Goal: Task Accomplishment & Management: Use online tool/utility

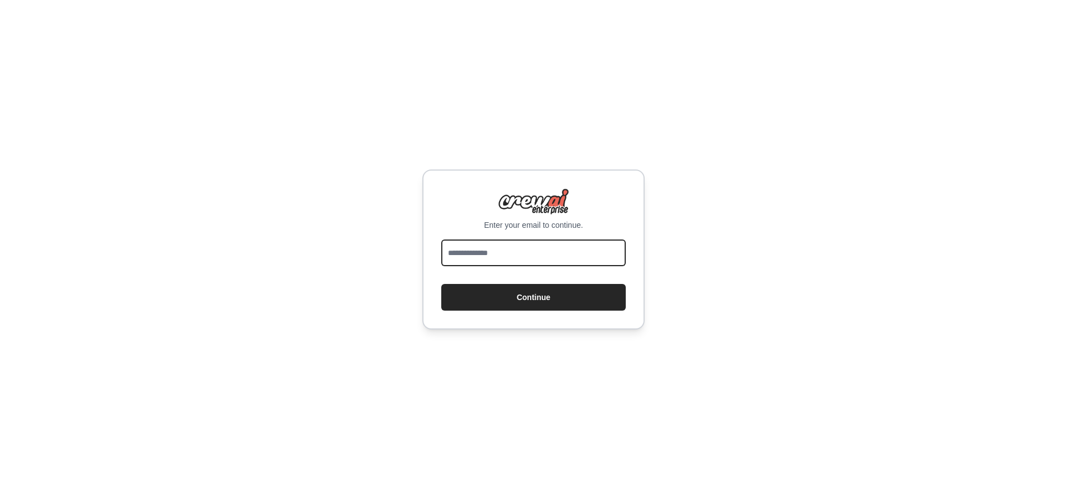
click at [517, 258] on input "email" at bounding box center [533, 252] width 184 height 27
type input "**********"
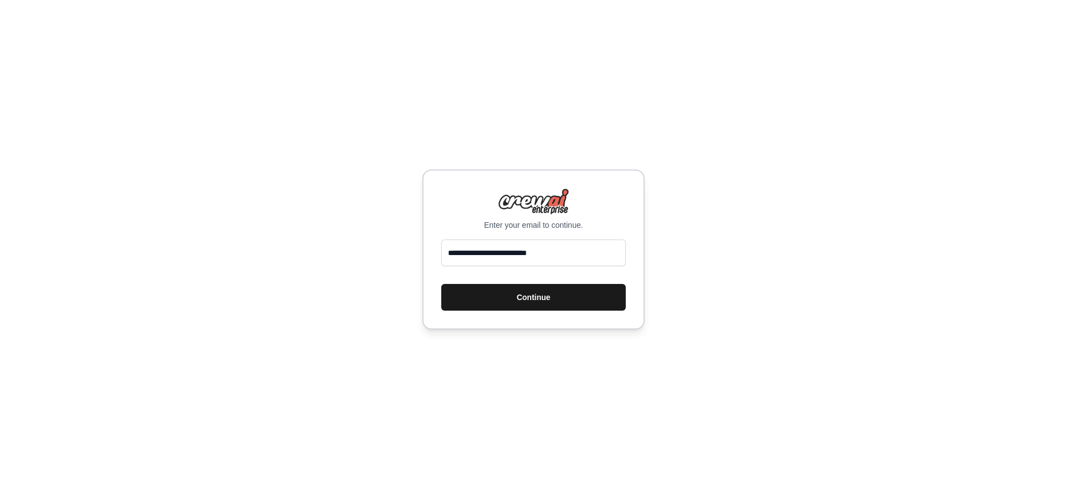
click at [518, 305] on button "Continue" at bounding box center [533, 297] width 184 height 27
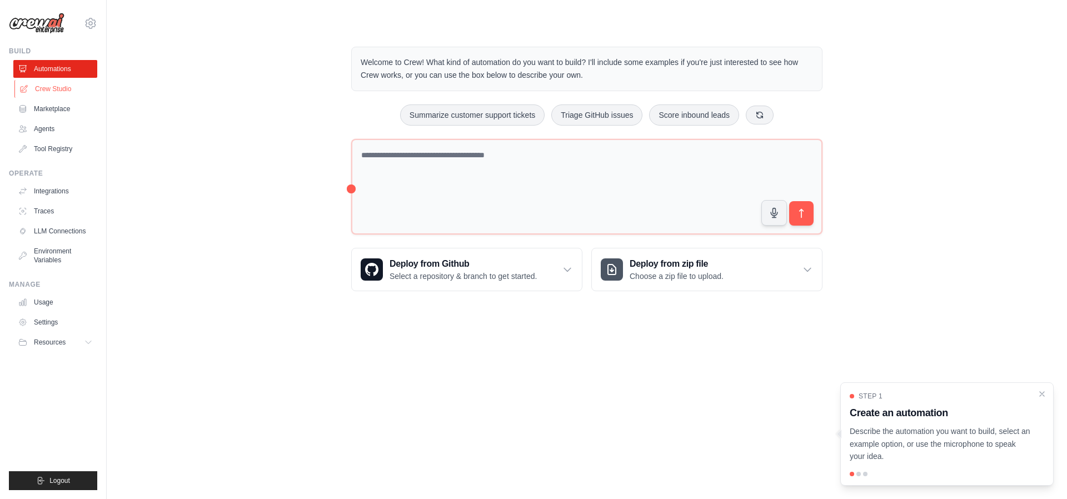
click at [54, 87] on link "Crew Studio" at bounding box center [56, 89] width 84 height 18
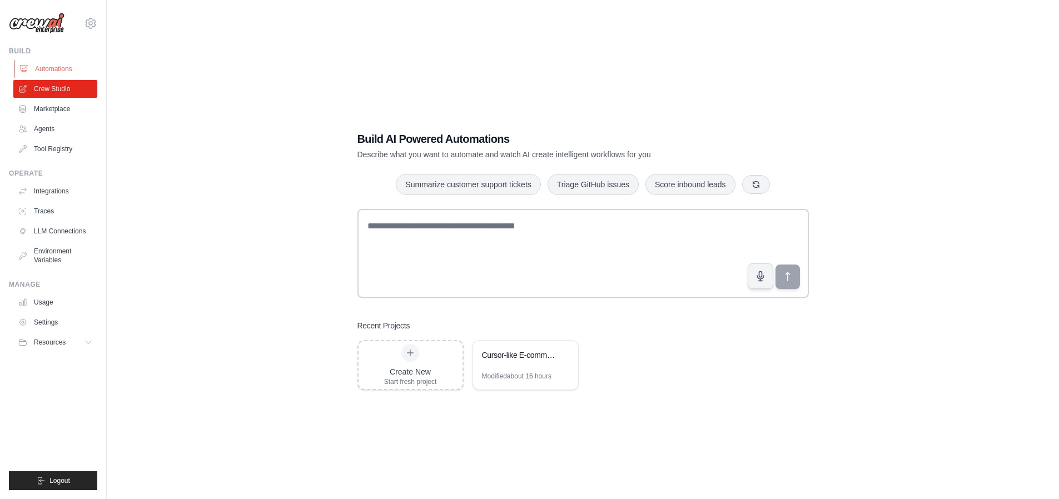
click at [50, 74] on link "Automations" at bounding box center [56, 69] width 84 height 18
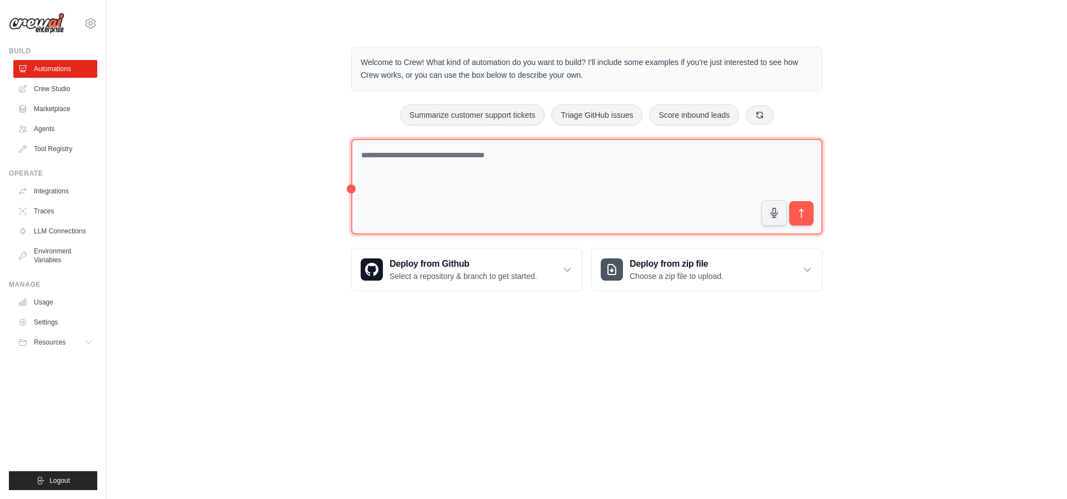
click at [428, 167] on textarea at bounding box center [586, 187] width 471 height 96
click at [439, 180] on textarea at bounding box center [586, 187] width 471 height 96
paste textarea "**********"
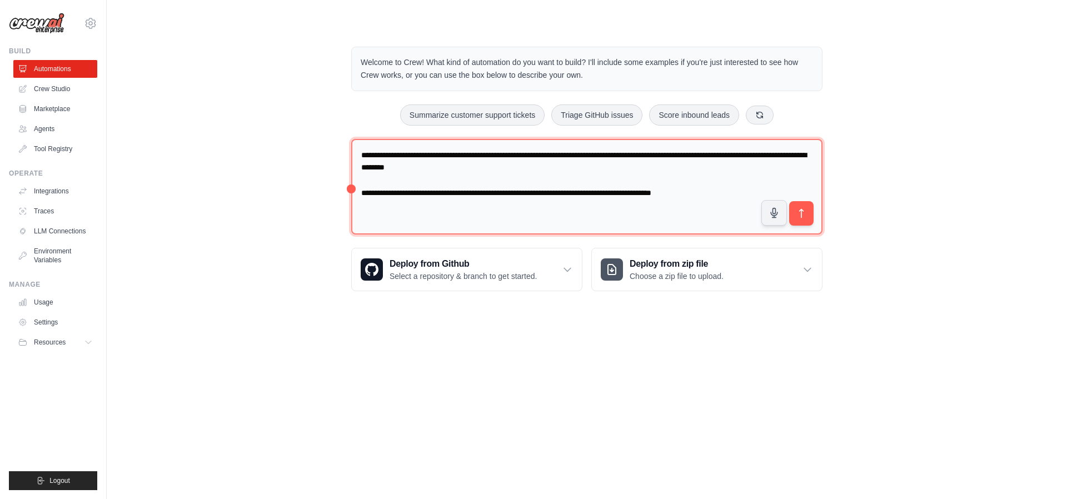
type textarea "**********"
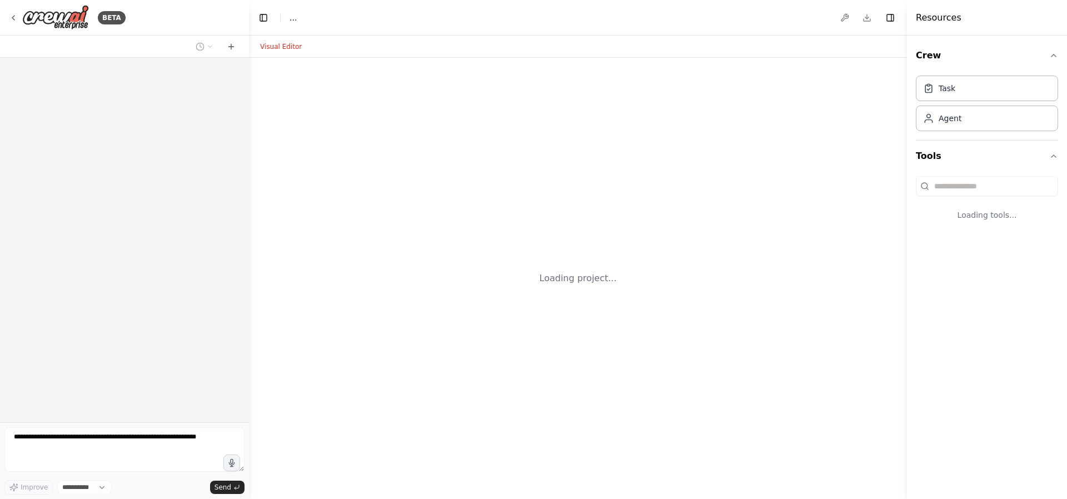
select select "****"
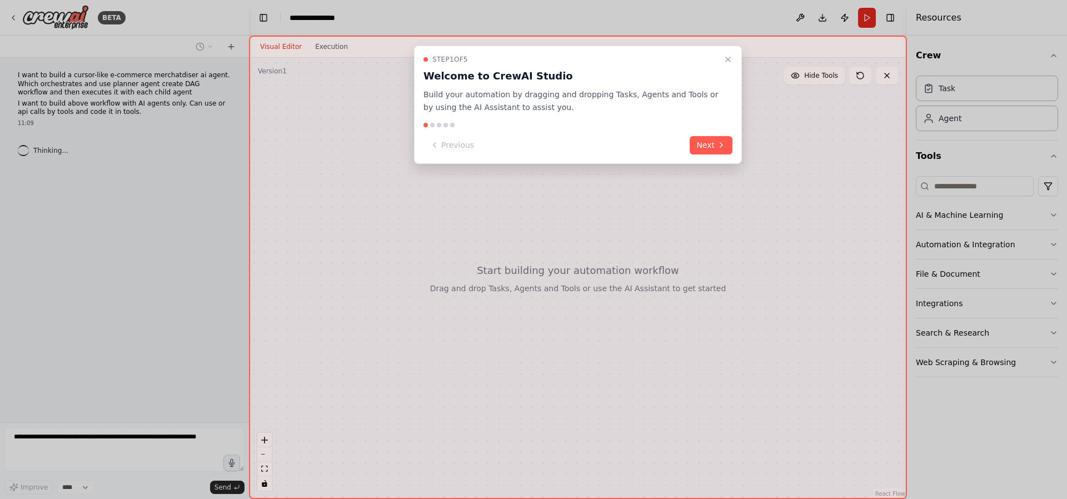
click at [727, 58] on icon "Close walkthrough" at bounding box center [727, 59] width 9 height 9
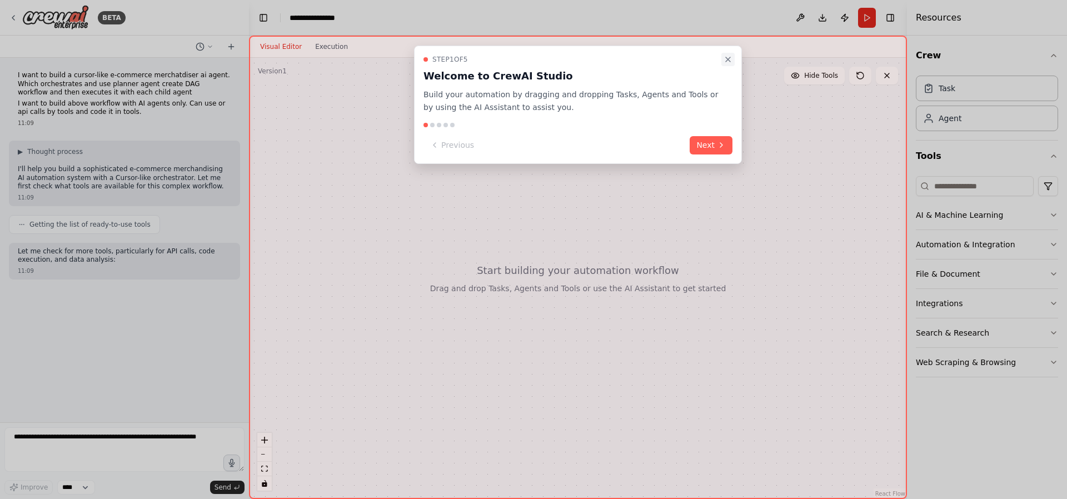
click at [728, 61] on icon "Close walkthrough" at bounding box center [727, 59] width 9 height 9
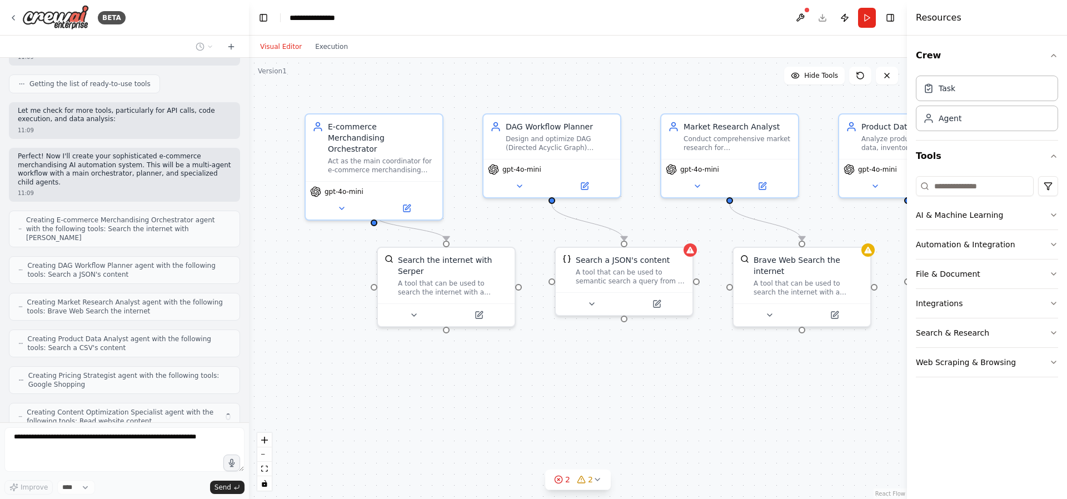
scroll to position [177, 0]
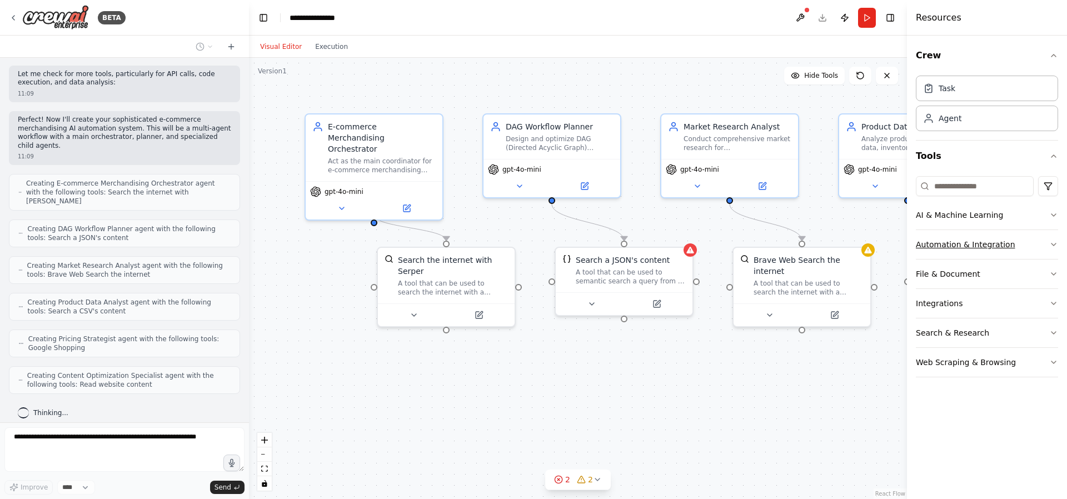
click at [1050, 246] on icon "button" at bounding box center [1053, 244] width 9 height 9
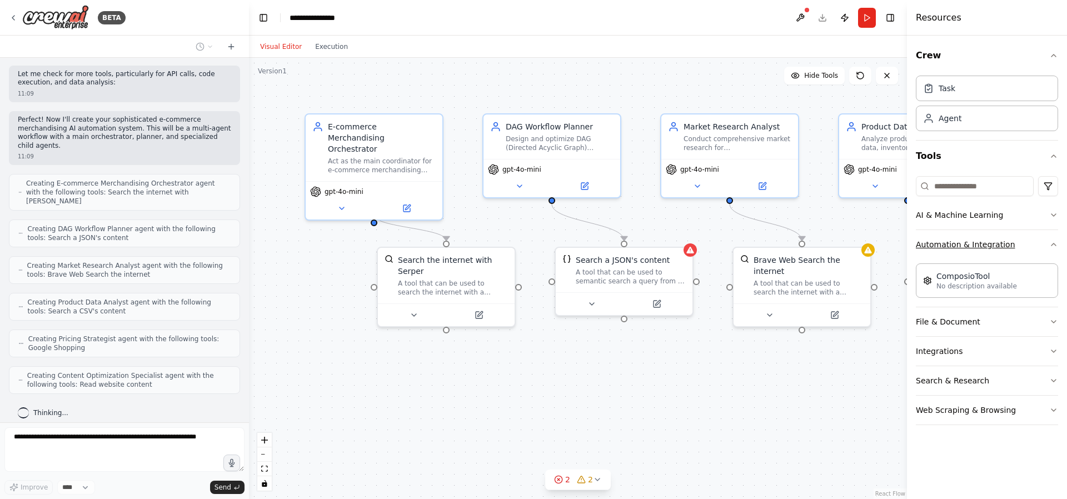
click at [1049, 244] on icon "button" at bounding box center [1053, 244] width 9 height 9
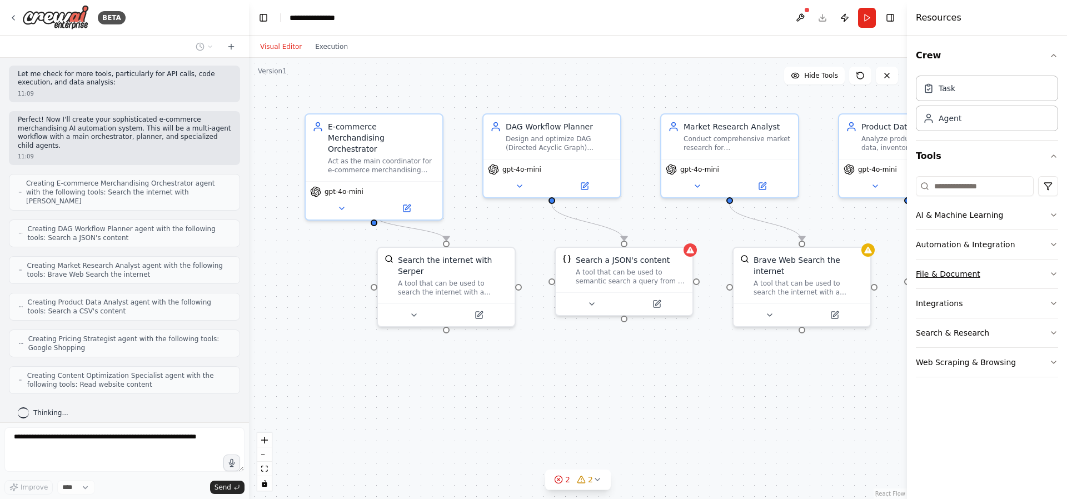
click at [1032, 268] on button "File & Document" at bounding box center [987, 273] width 142 height 29
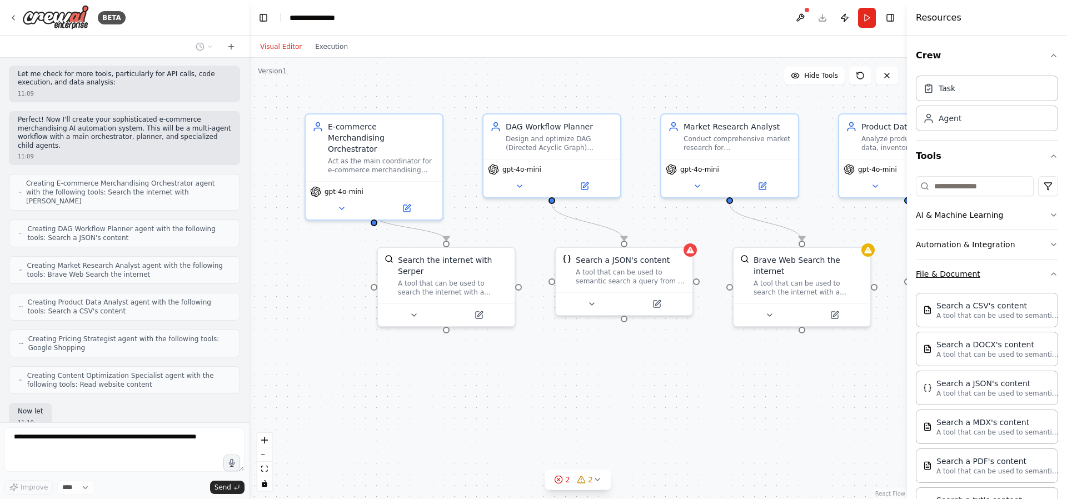
scroll to position [242, 0]
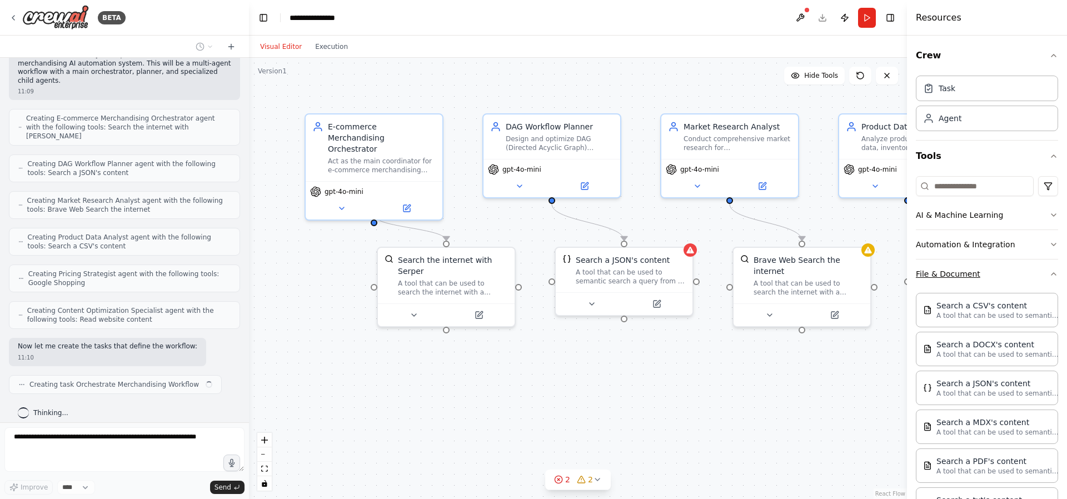
click at [1031, 267] on button "File & Document" at bounding box center [987, 273] width 142 height 29
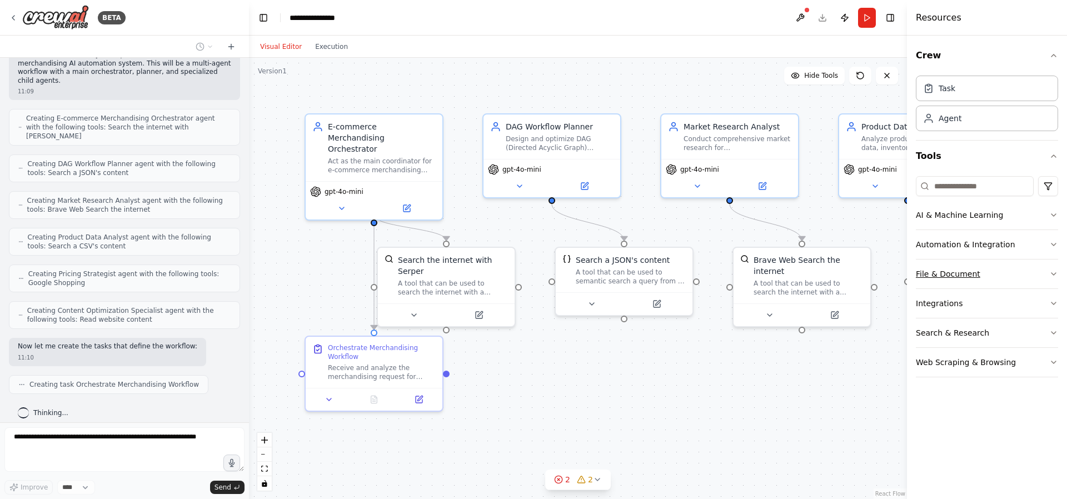
click at [1031, 267] on button "File & Document" at bounding box center [987, 273] width 142 height 29
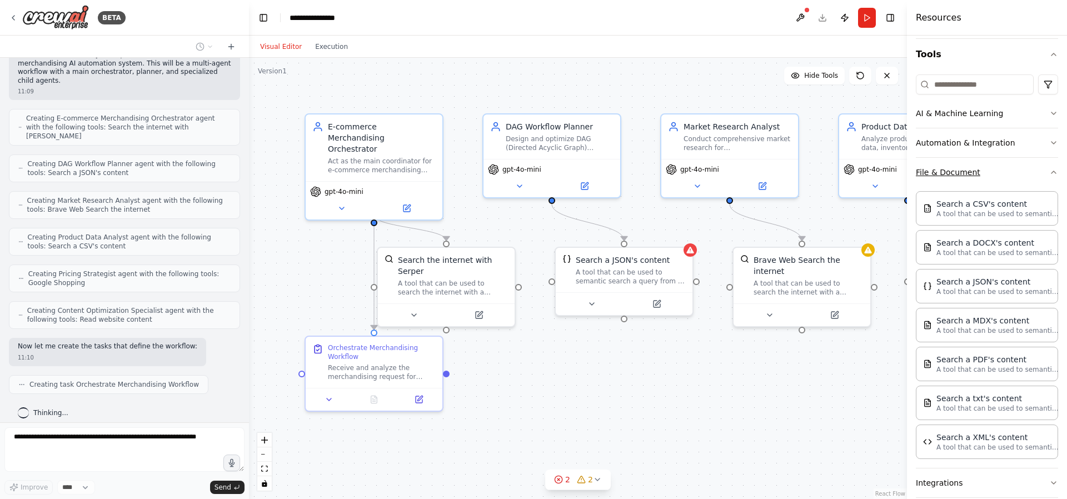
scroll to position [104, 0]
click at [1018, 165] on button "File & Document" at bounding box center [987, 169] width 142 height 29
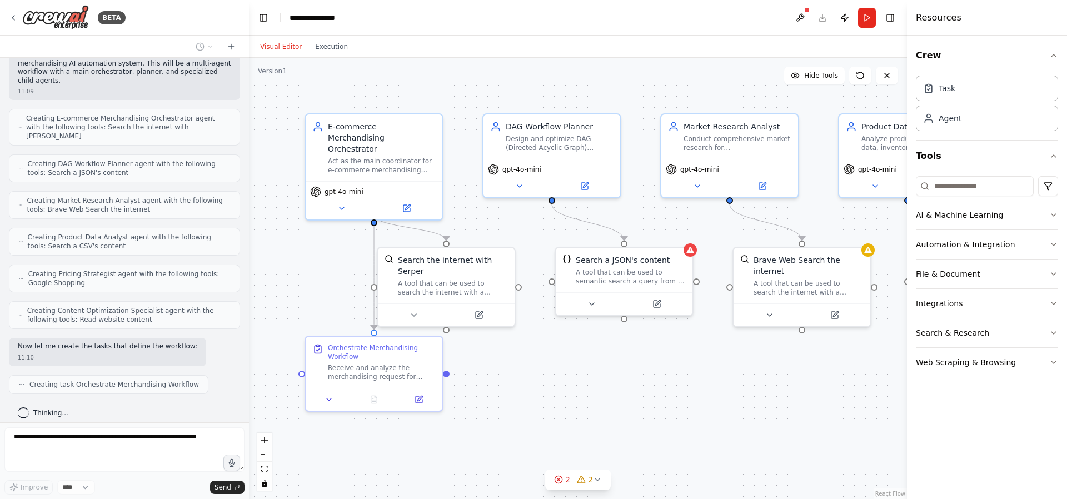
click at [999, 308] on button "Integrations" at bounding box center [987, 303] width 142 height 29
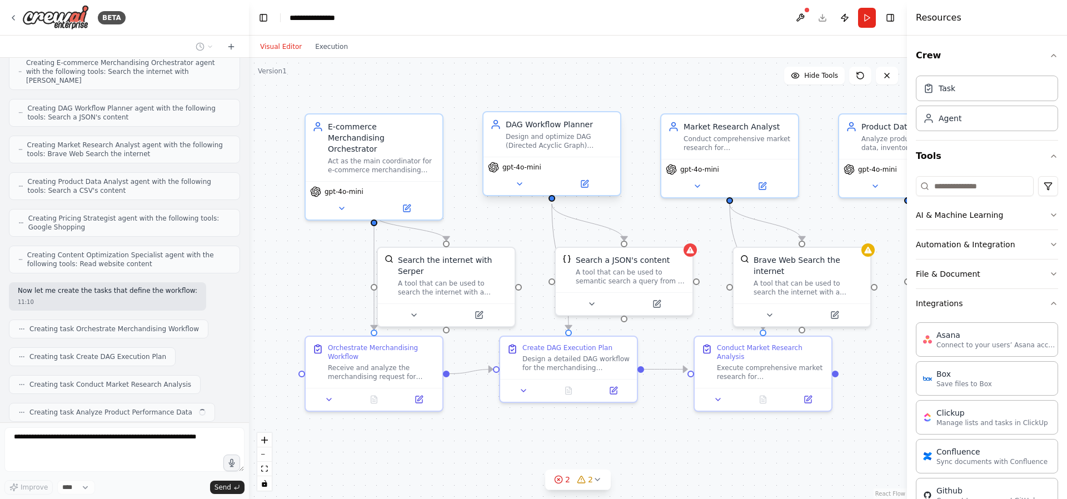
scroll to position [326, 0]
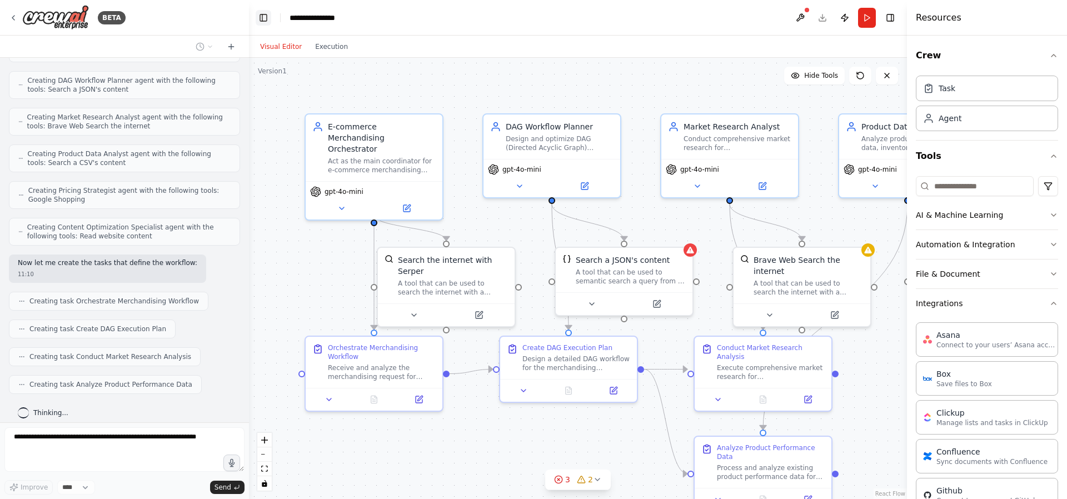
click at [265, 19] on button "Toggle Left Sidebar" at bounding box center [264, 18] width 16 height 16
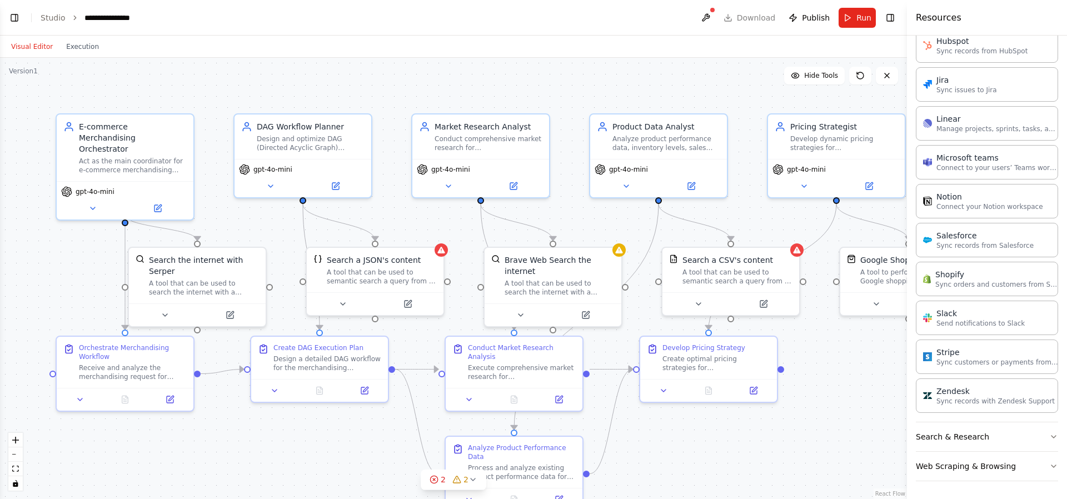
scroll to position [381, 0]
click at [1013, 438] on button "Search & Research" at bounding box center [987, 436] width 142 height 29
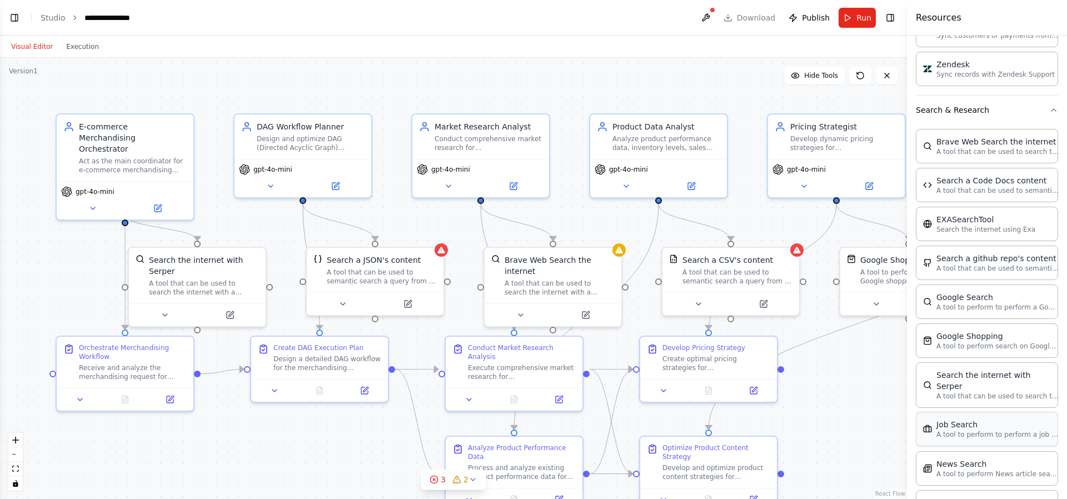
scroll to position [1209, 0]
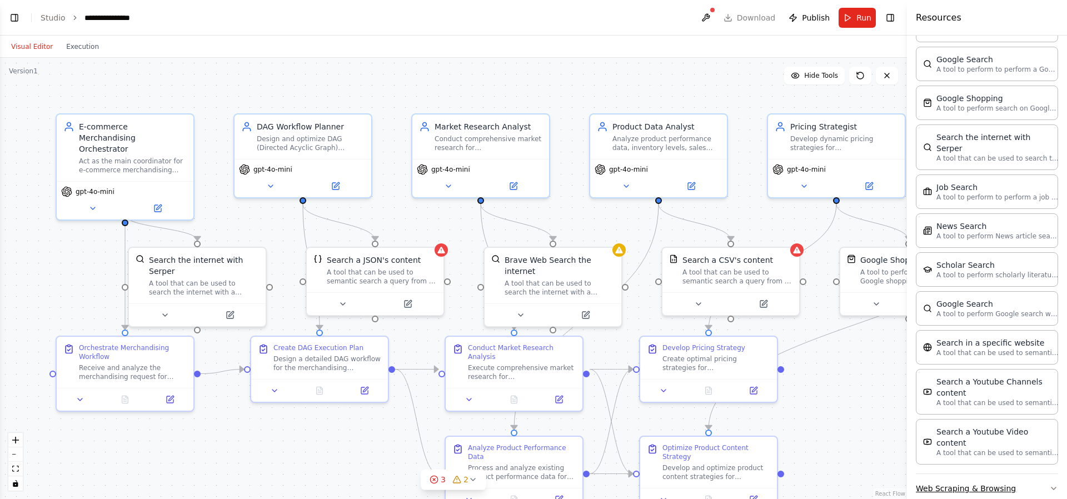
click at [1040, 475] on button "Web Scraping & Browsing" at bounding box center [987, 488] width 142 height 29
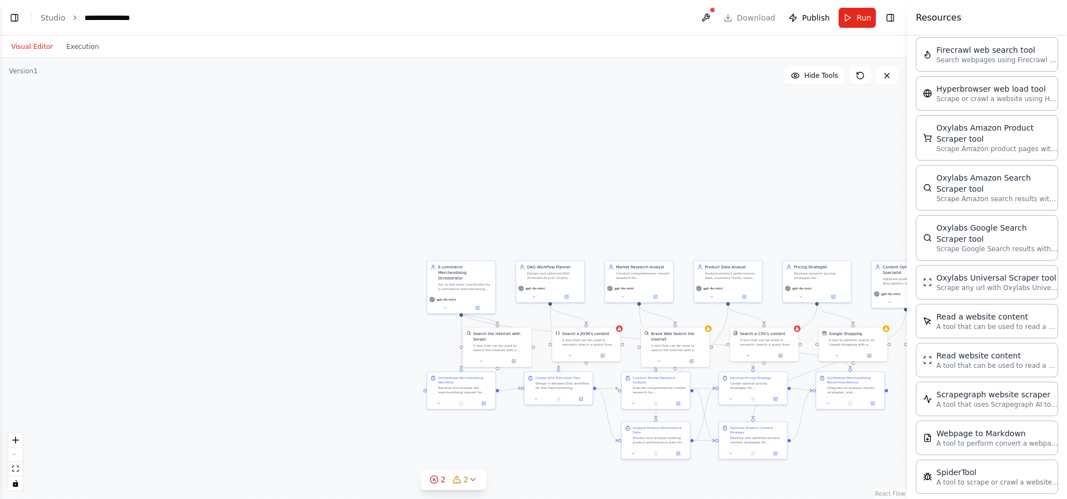
scroll to position [694, 0]
click at [17, 18] on button "Toggle Left Sidebar" at bounding box center [15, 18] width 16 height 16
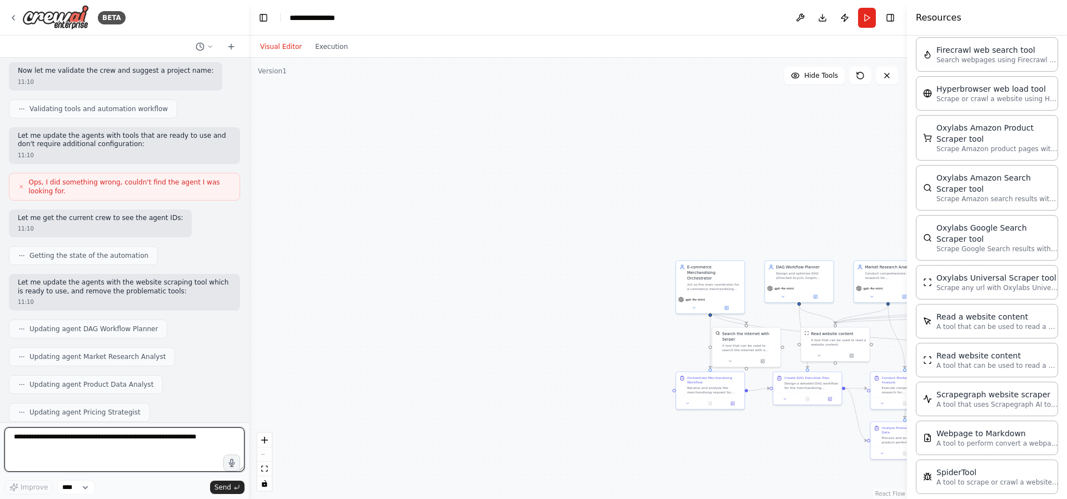
scroll to position [1035, 0]
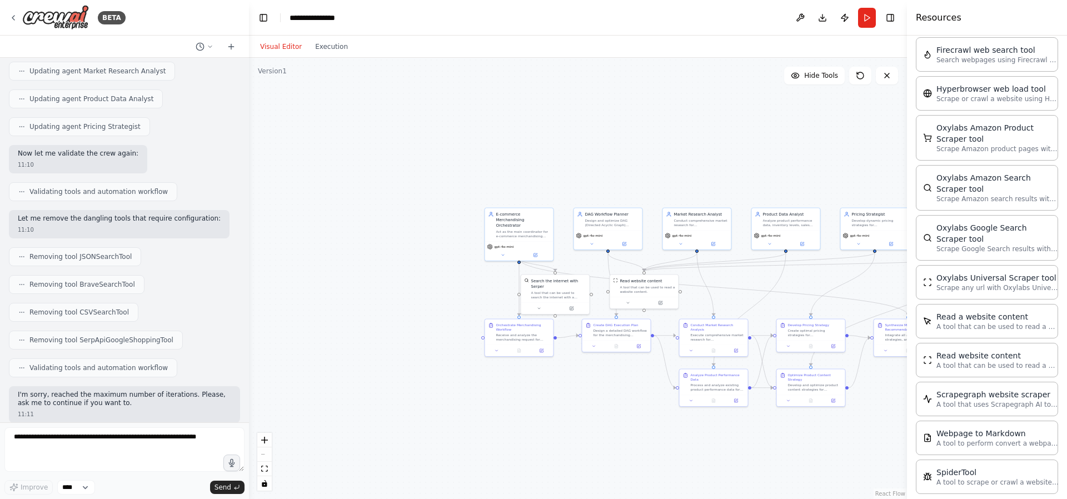
drag, startPoint x: 596, startPoint y: 237, endPoint x: 405, endPoint y: 184, distance: 198.5
click at [405, 184] on div ".deletable-edge-delete-btn { width: 20px; height: 20px; border: 0px solid #ffff…" at bounding box center [578, 278] width 658 height 441
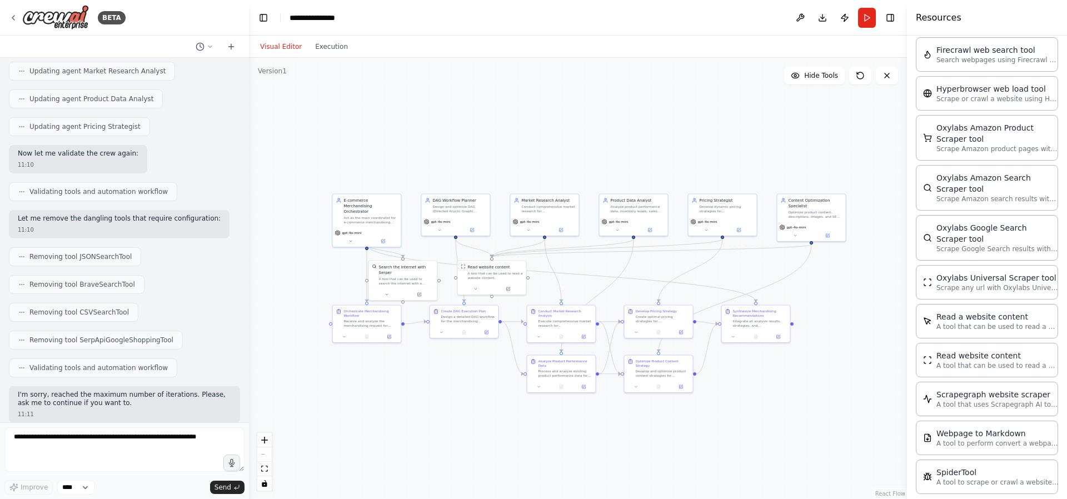
drag, startPoint x: 612, startPoint y: 188, endPoint x: 477, endPoint y: 175, distance: 136.2
click at [475, 175] on div ".deletable-edge-delete-btn { width: 20px; height: 20px; border: 0px solid #ffff…" at bounding box center [578, 278] width 658 height 441
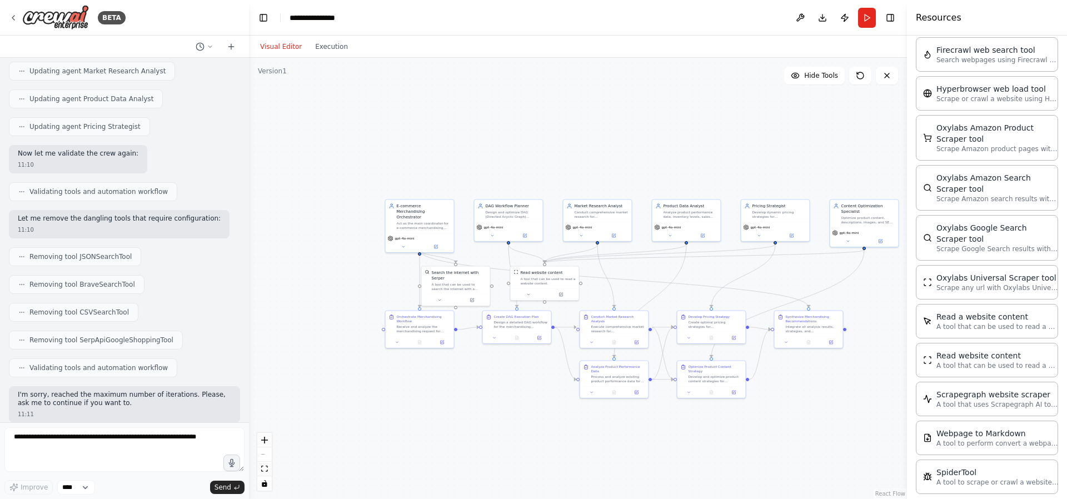
drag, startPoint x: 492, startPoint y: 169, endPoint x: 532, endPoint y: 171, distance: 40.6
click at [532, 171] on div ".deletable-edge-delete-btn { width: 20px; height: 20px; border: 0px solid #ffff…" at bounding box center [578, 278] width 658 height 441
click at [116, 440] on textarea at bounding box center [124, 449] width 240 height 44
type textarea "***"
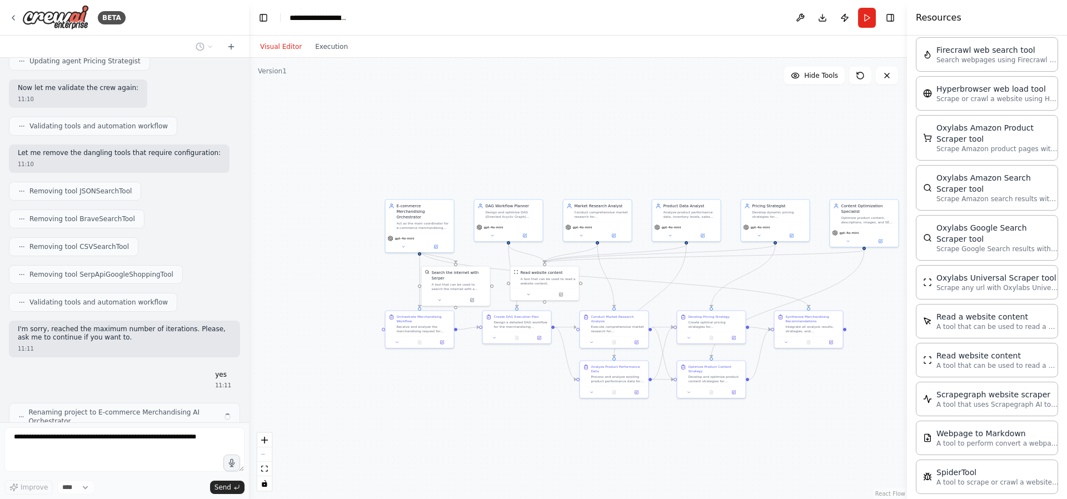
scroll to position [1137, 0]
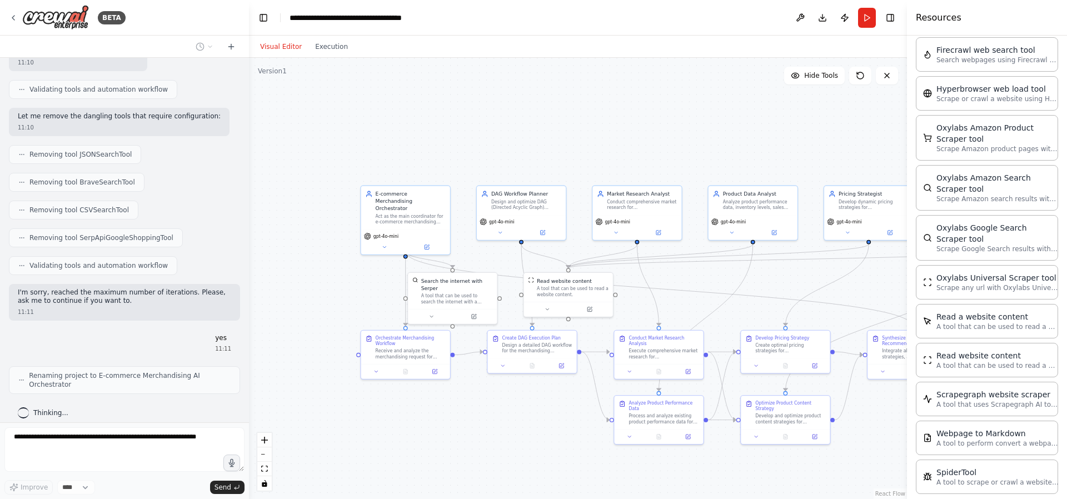
drag, startPoint x: 492, startPoint y: 167, endPoint x: 543, endPoint y: 132, distance: 61.6
click at [543, 132] on div ".deletable-edge-delete-btn { width: 20px; height: 20px; border: 0px solid #ffff…" at bounding box center [578, 278] width 658 height 441
click at [547, 124] on div ".deletable-edge-delete-btn { width: 20px; height: 20px; border: 0px solid #ffff…" at bounding box center [578, 278] width 658 height 441
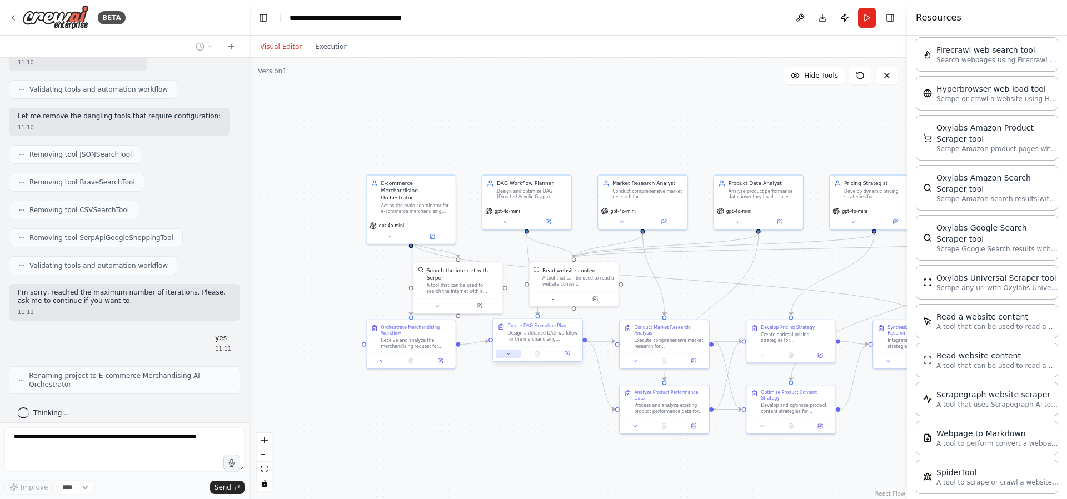
click at [508, 355] on icon at bounding box center [509, 354] width 6 height 6
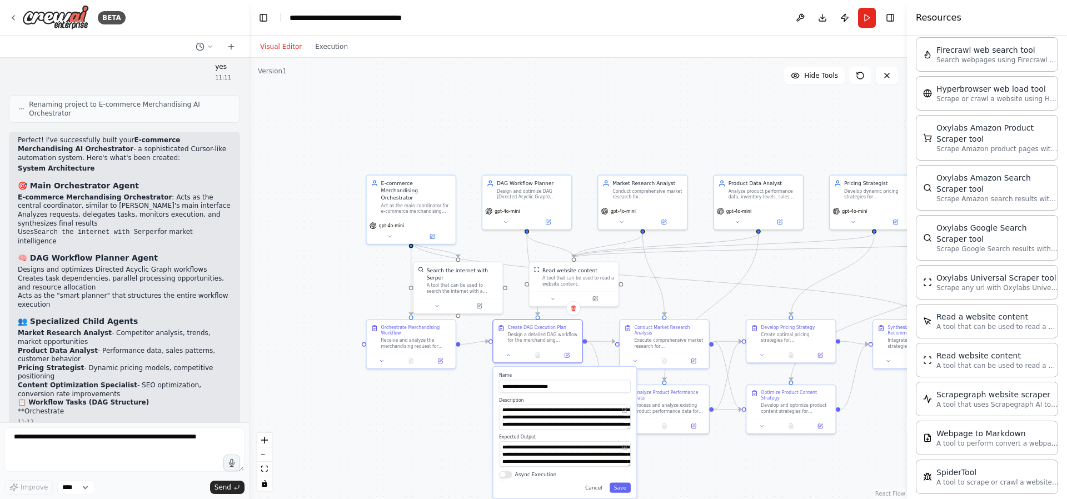
click at [417, 453] on div ".deletable-edge-delete-btn { width: 20px; height: 20px; border: 0px solid #ffff…" at bounding box center [578, 278] width 658 height 441
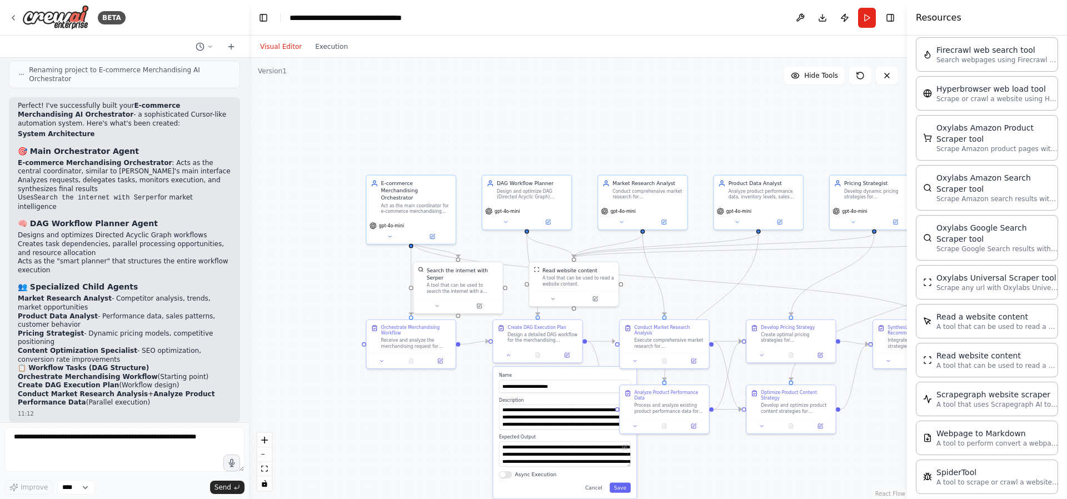
click at [477, 418] on div ".deletable-edge-delete-btn { width: 20px; height: 20px; border: 0px solid #ffff…" at bounding box center [578, 278] width 658 height 441
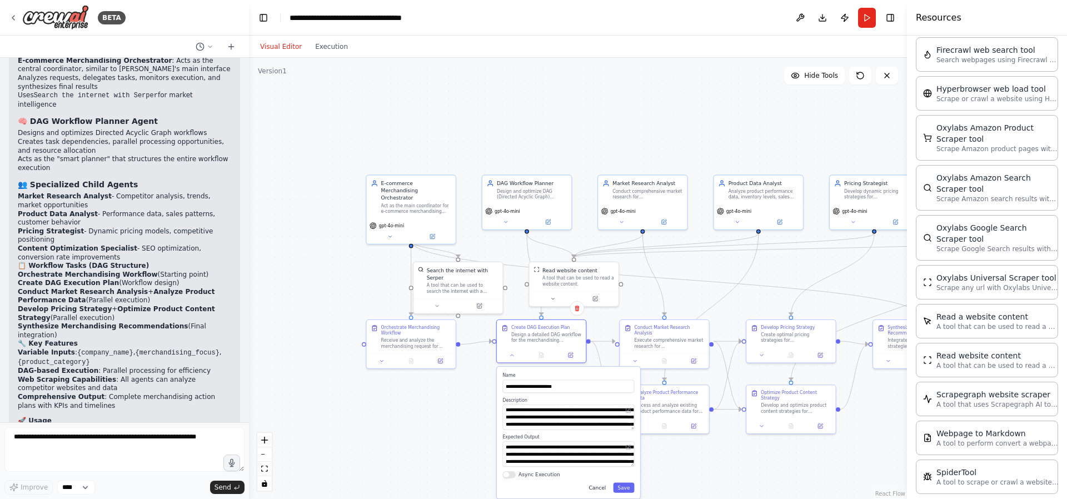
click at [600, 485] on button "Cancel" at bounding box center [598, 487] width 26 height 10
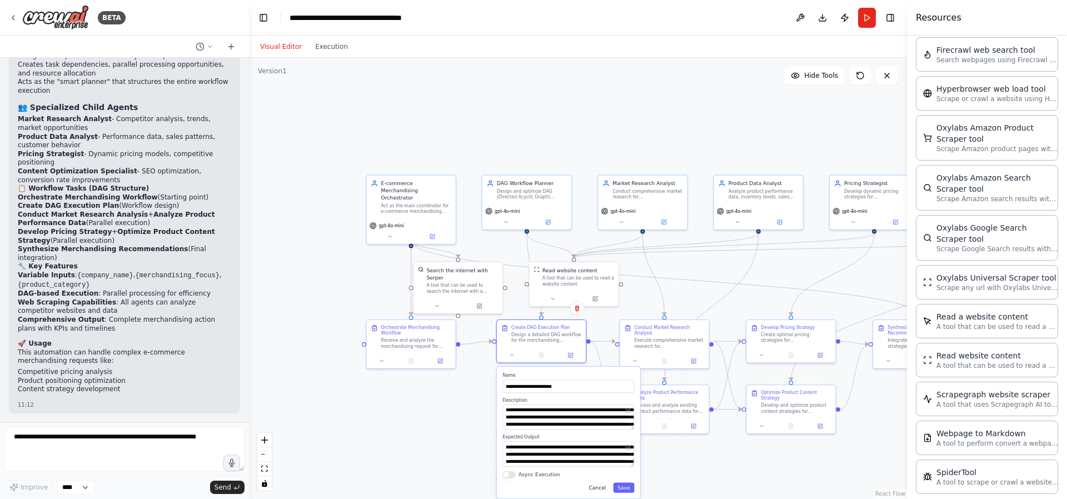
click at [599, 490] on div "**********" at bounding box center [568, 433] width 143 height 132
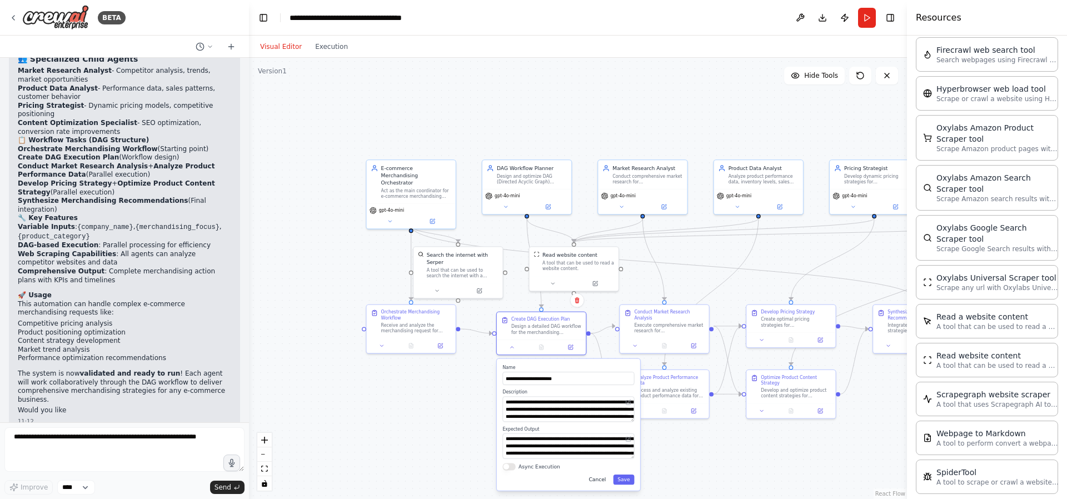
click at [606, 481] on button "Cancel" at bounding box center [598, 480] width 26 height 10
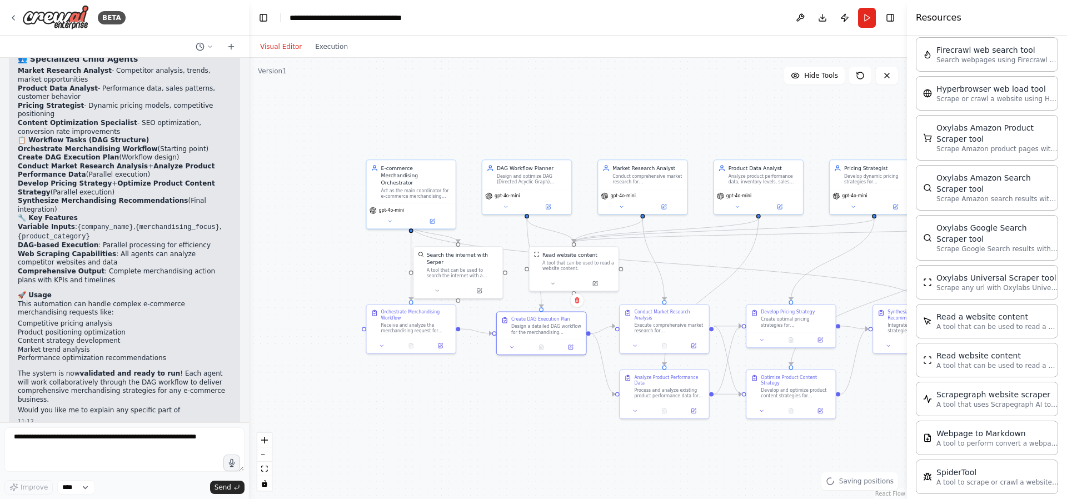
scroll to position [1680, 0]
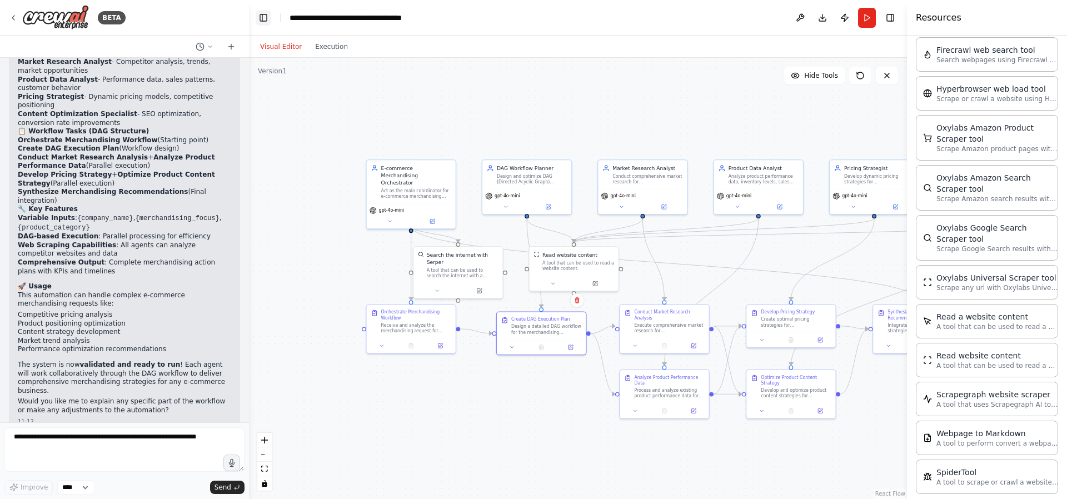
click at [258, 14] on button "Toggle Left Sidebar" at bounding box center [264, 18] width 16 height 16
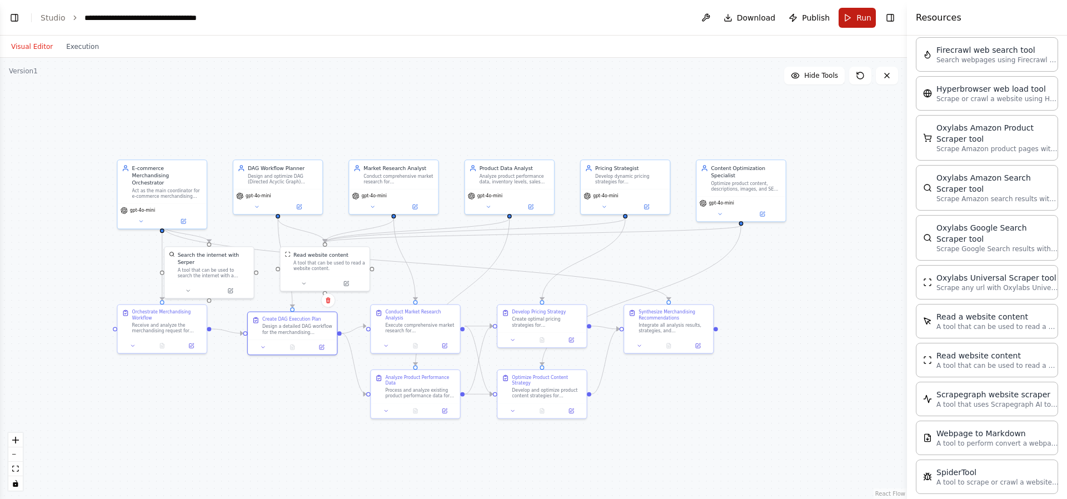
click at [866, 26] on button "Run" at bounding box center [856, 18] width 37 height 20
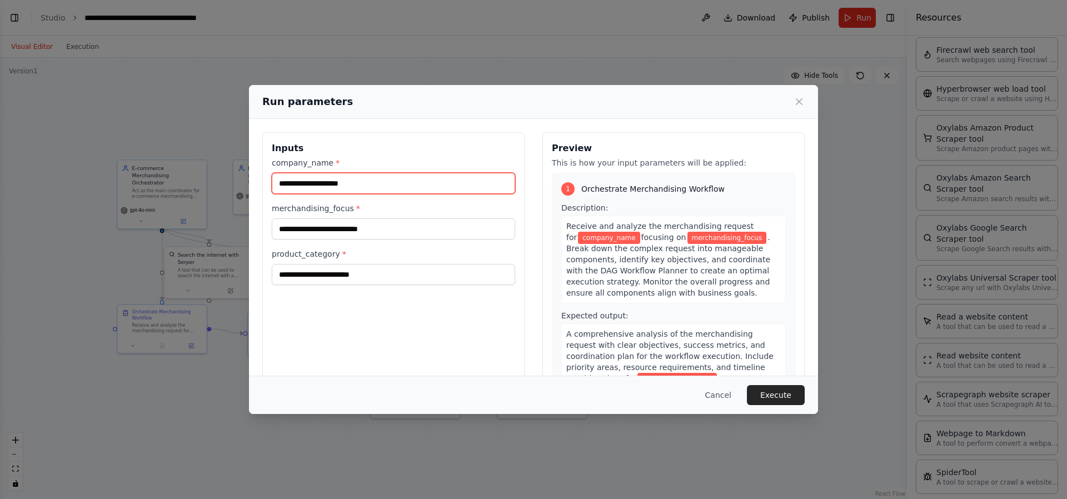
click at [415, 183] on input "company_name *" at bounding box center [393, 183] width 243 height 21
type input "****"
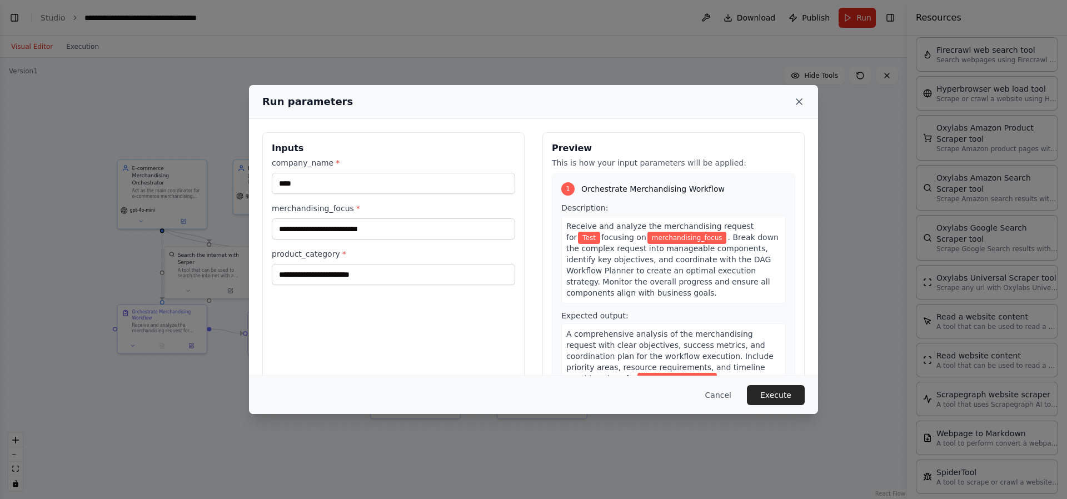
click at [796, 103] on icon at bounding box center [798, 101] width 11 height 11
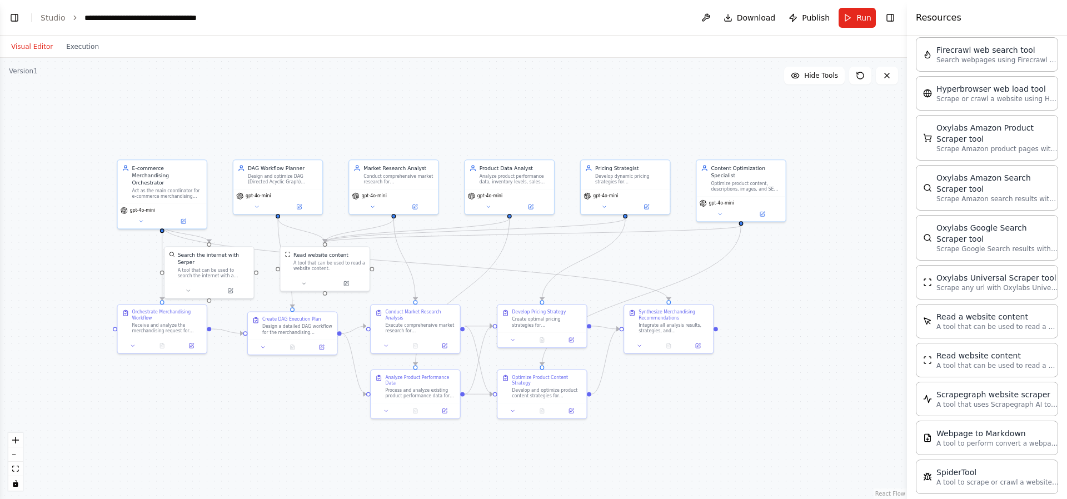
click at [24, 22] on header "**********" at bounding box center [453, 18] width 907 height 36
click at [20, 21] on button "Toggle Left Sidebar" at bounding box center [15, 18] width 16 height 16
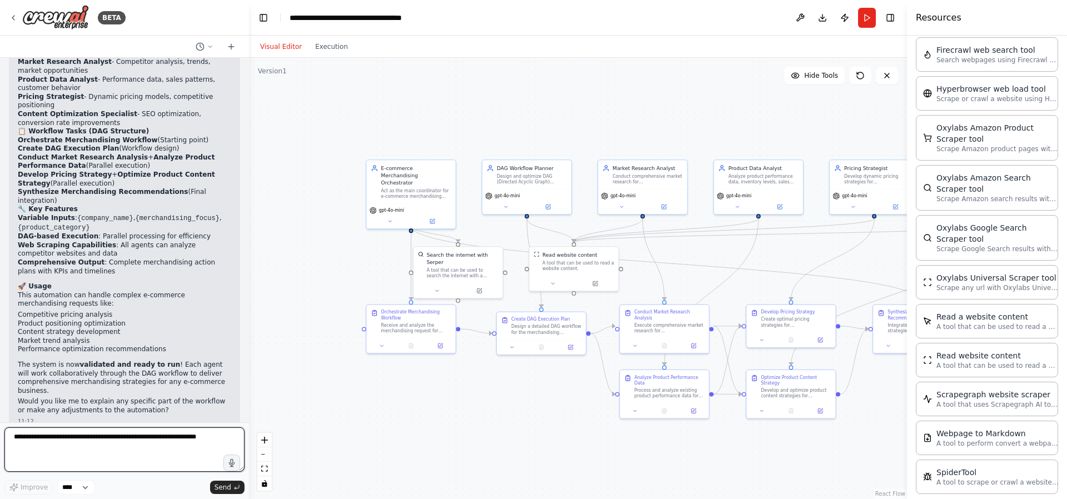
click at [147, 437] on textarea at bounding box center [124, 449] width 240 height 44
type textarea "**********"
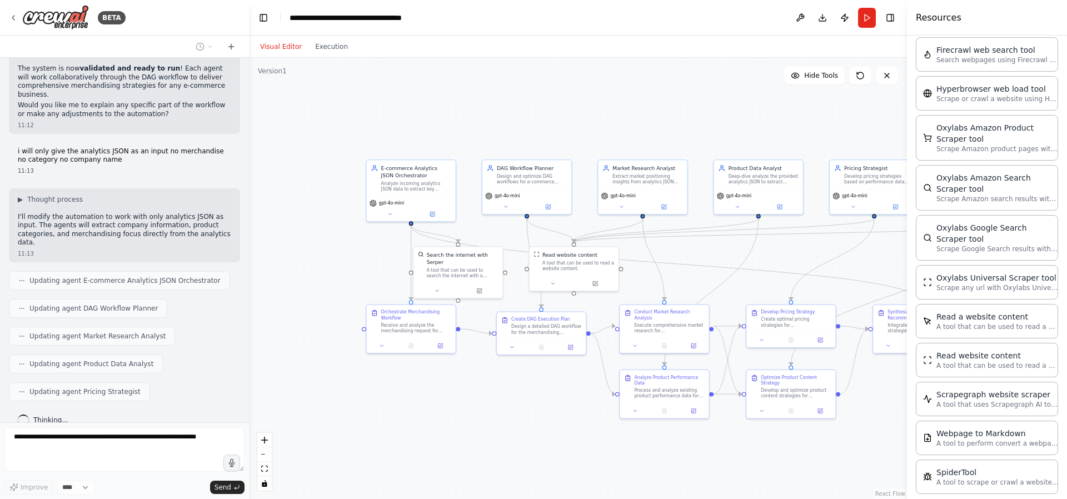
scroll to position [2004, 0]
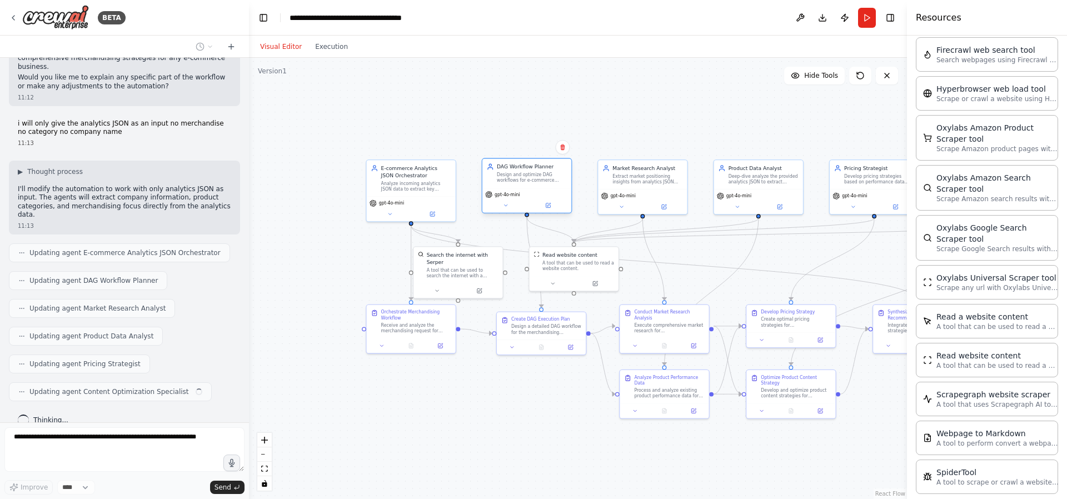
click at [508, 176] on div "Design and optimize DAG workflows for e-commerce analytics processing. Create d…" at bounding box center [532, 178] width 70 height 12
click at [508, 205] on icon at bounding box center [506, 205] width 6 height 6
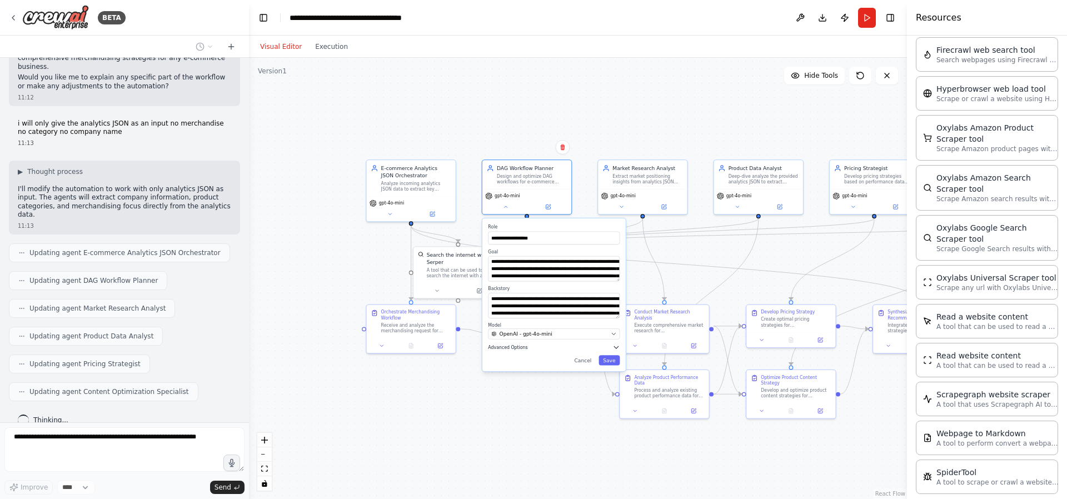
click at [594, 345] on button "Advanced Options" at bounding box center [554, 346] width 132 height 7
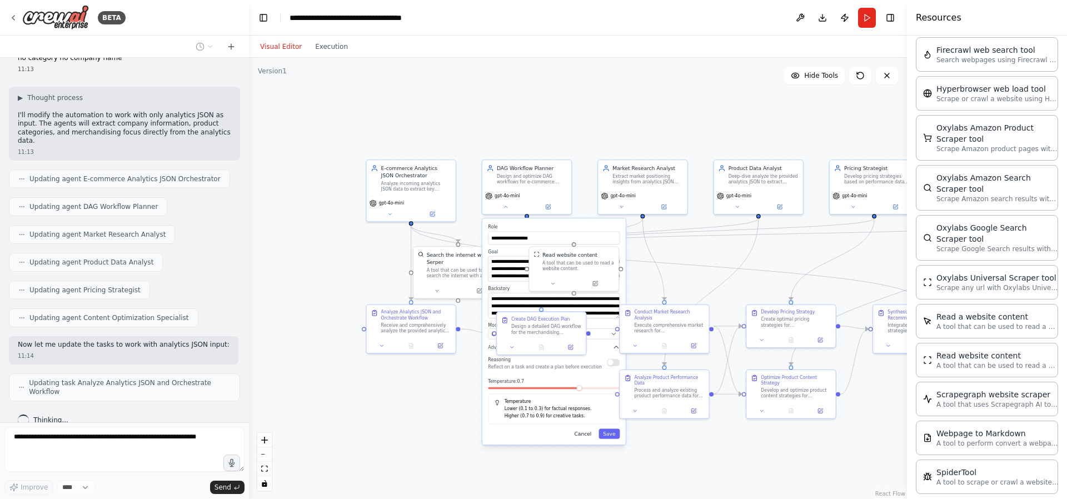
click at [584, 434] on button "Cancel" at bounding box center [583, 433] width 26 height 10
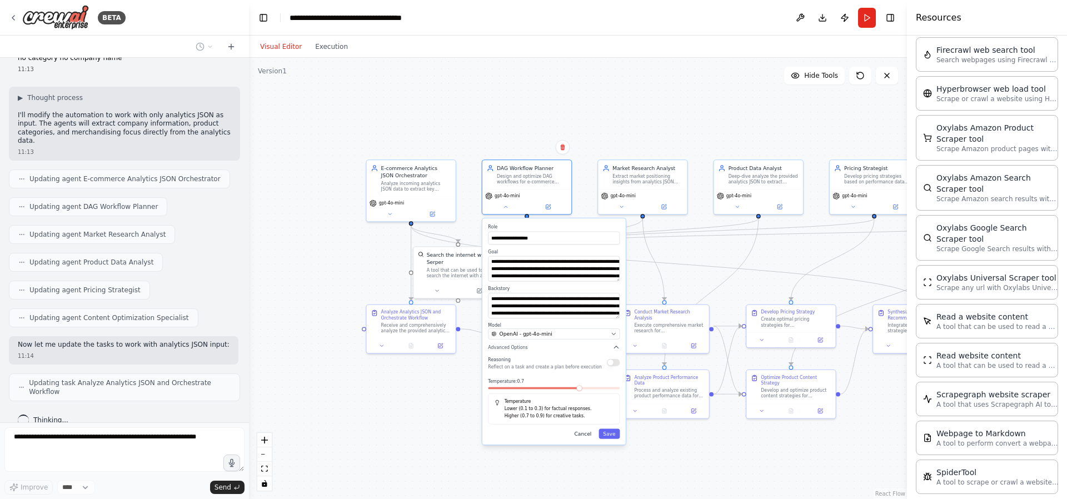
click at [584, 434] on button "Cancel" at bounding box center [583, 433] width 26 height 10
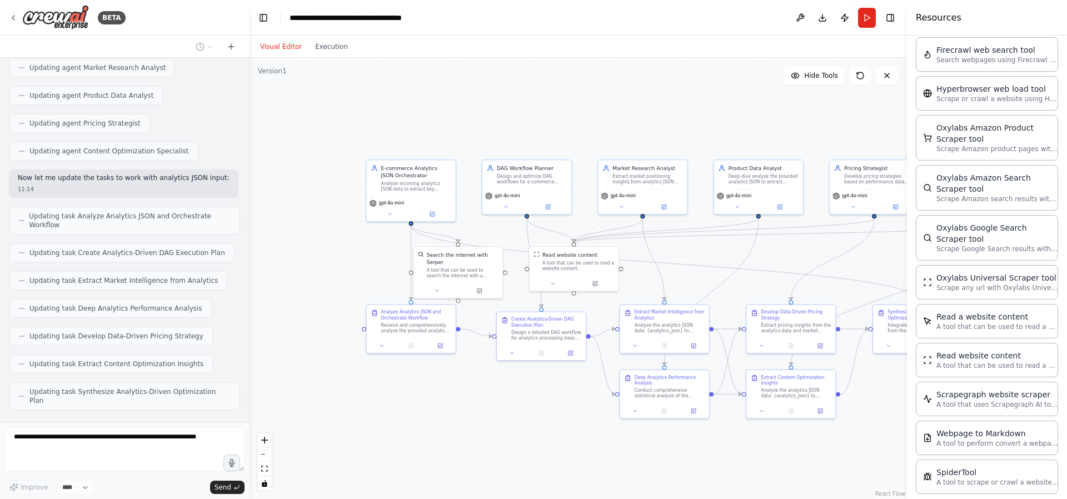
scroll to position [2309, 0]
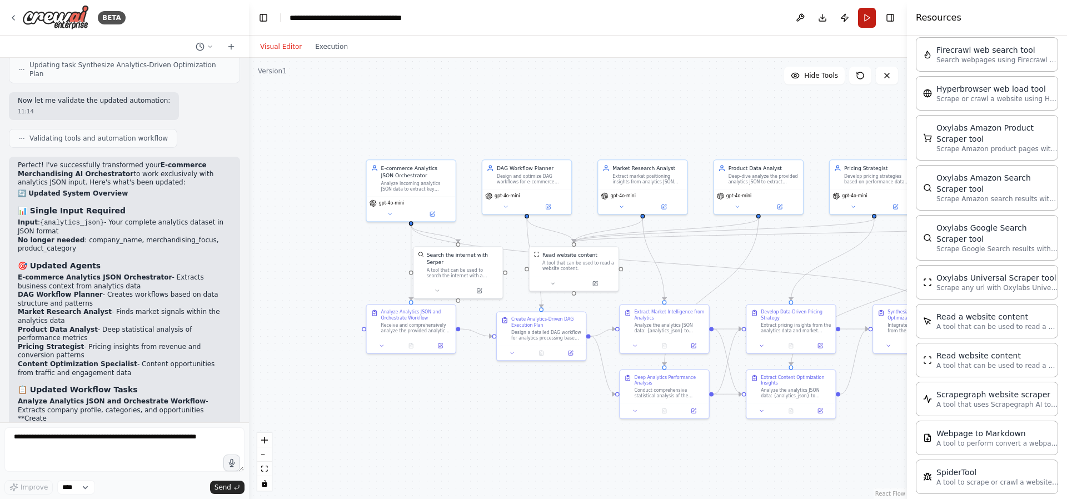
click at [871, 15] on button "Run" at bounding box center [867, 18] width 18 height 20
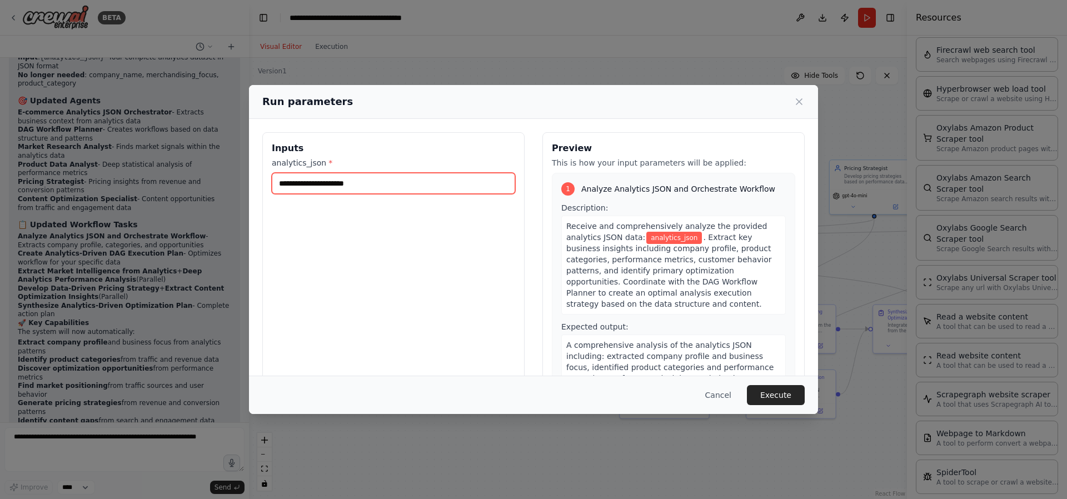
click at [398, 188] on input "analytics_json *" at bounding box center [393, 183] width 243 height 21
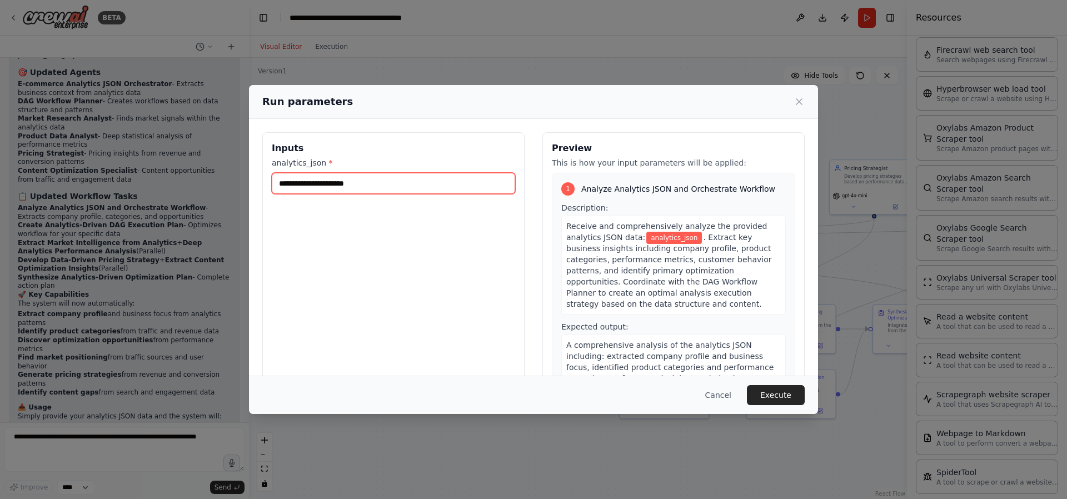
scroll to position [2773, 0]
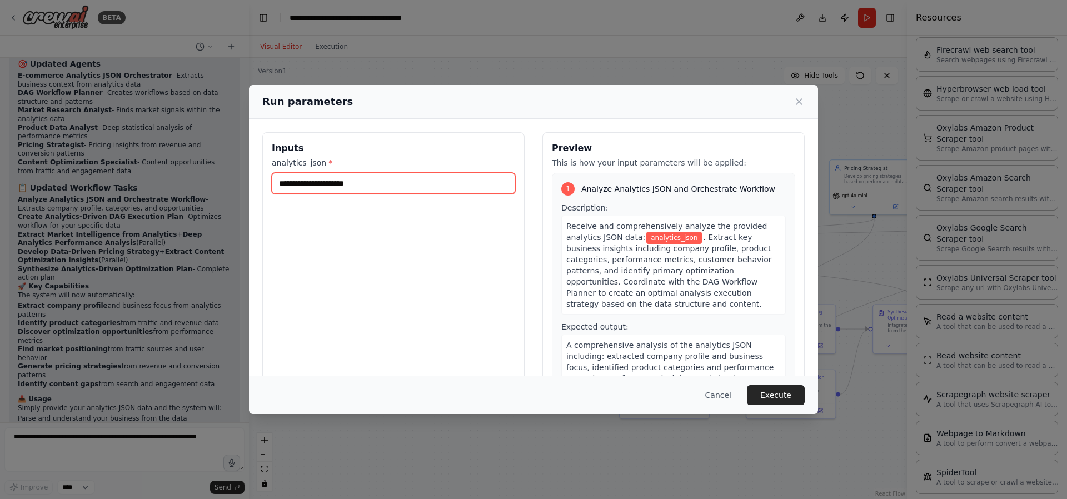
paste input "**********"
type input "**********"
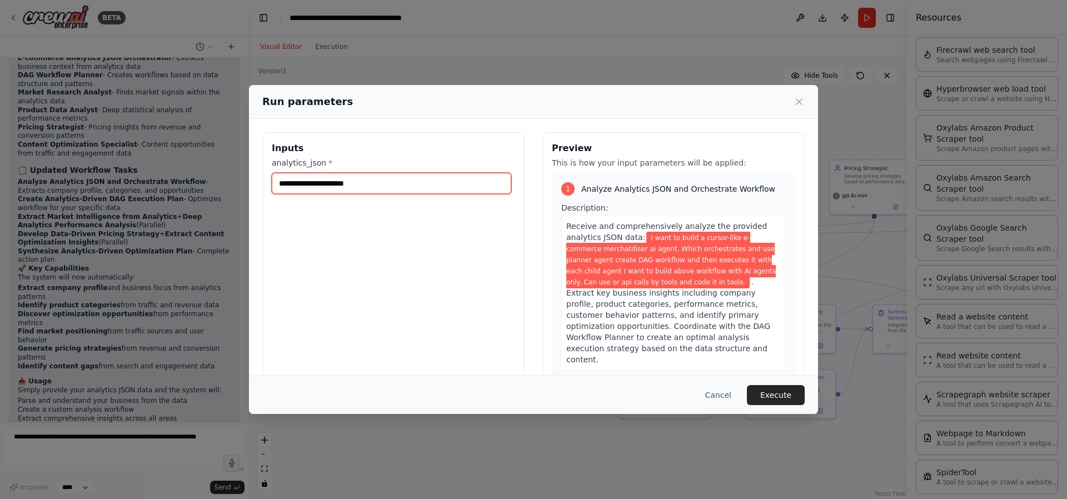
scroll to position [2799, 0]
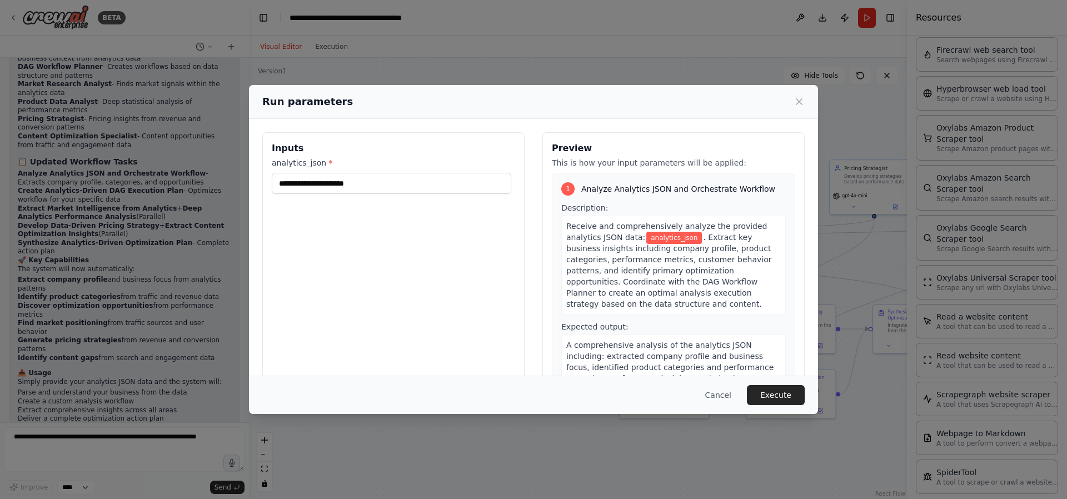
click at [414, 193] on div "Inputs analytics_json *" at bounding box center [393, 263] width 262 height 263
click at [416, 188] on input "analytics_json *" at bounding box center [391, 183] width 239 height 21
paste input "**********"
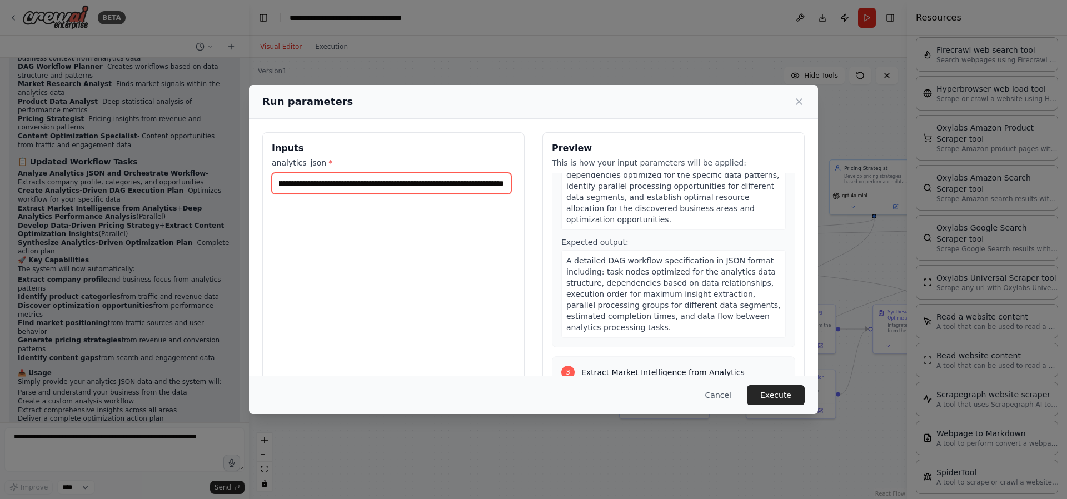
scroll to position [1889, 0]
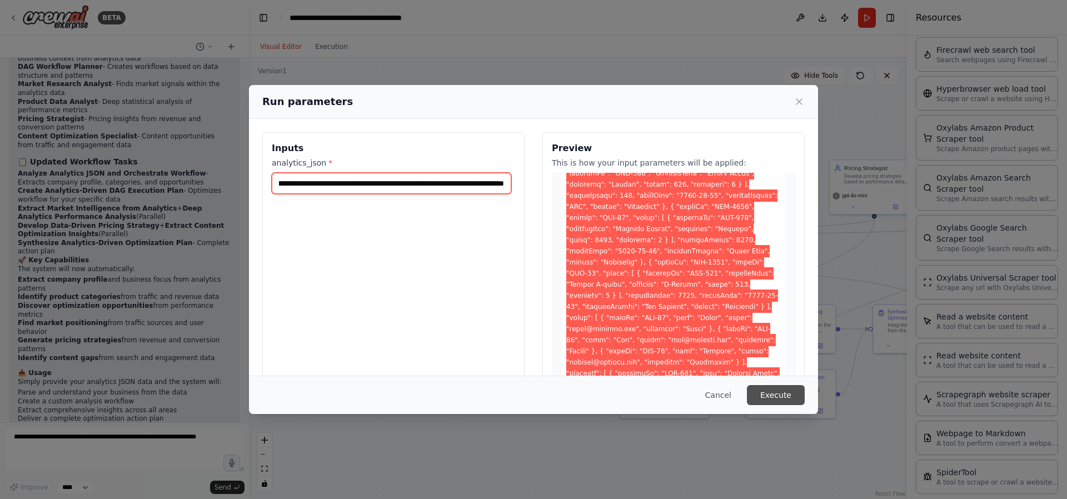
type input "**********"
click at [790, 400] on button "Execute" at bounding box center [776, 395] width 58 height 20
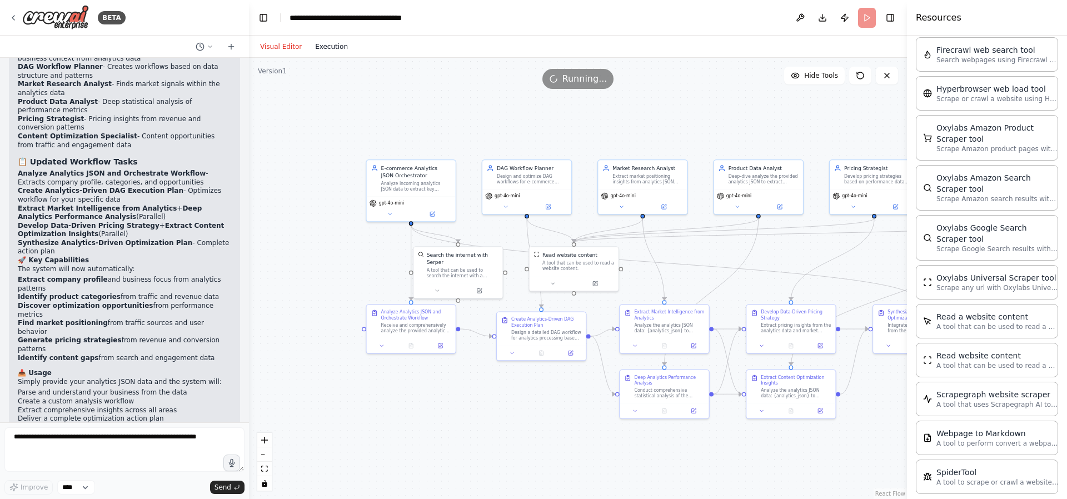
click at [333, 49] on button "Execution" at bounding box center [331, 46] width 46 height 13
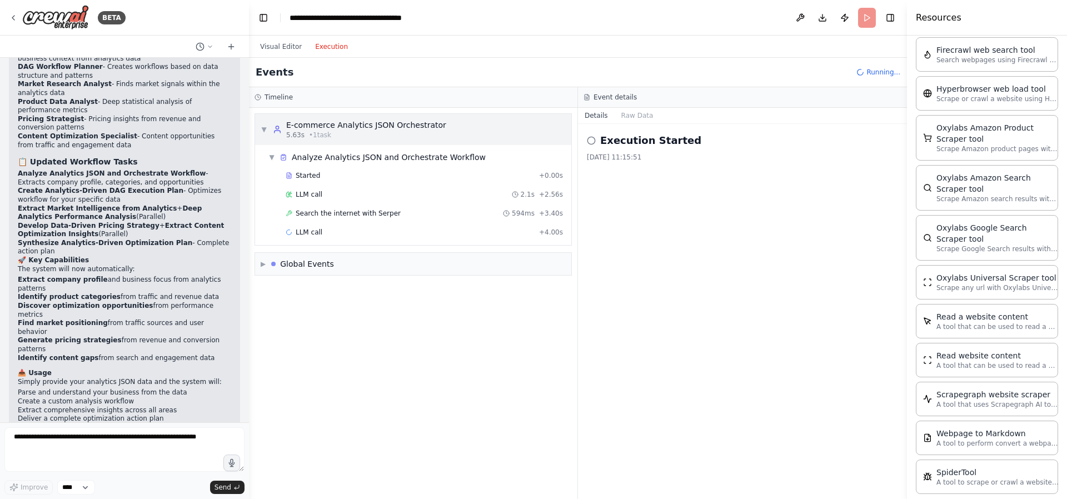
click at [326, 129] on div "E-commerce Analytics JSON Orchestrator" at bounding box center [366, 124] width 160 height 11
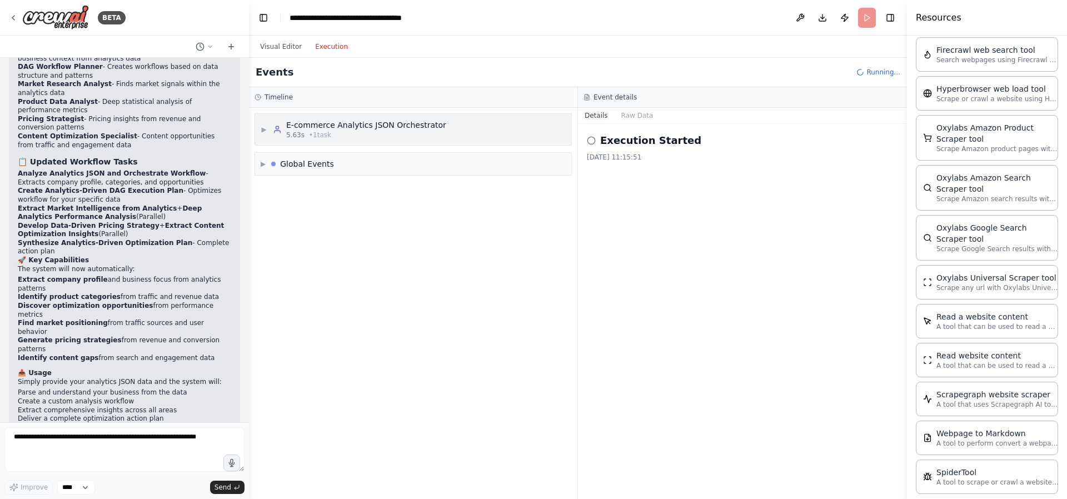
click at [326, 129] on div "E-commerce Analytics JSON Orchestrator" at bounding box center [366, 124] width 160 height 11
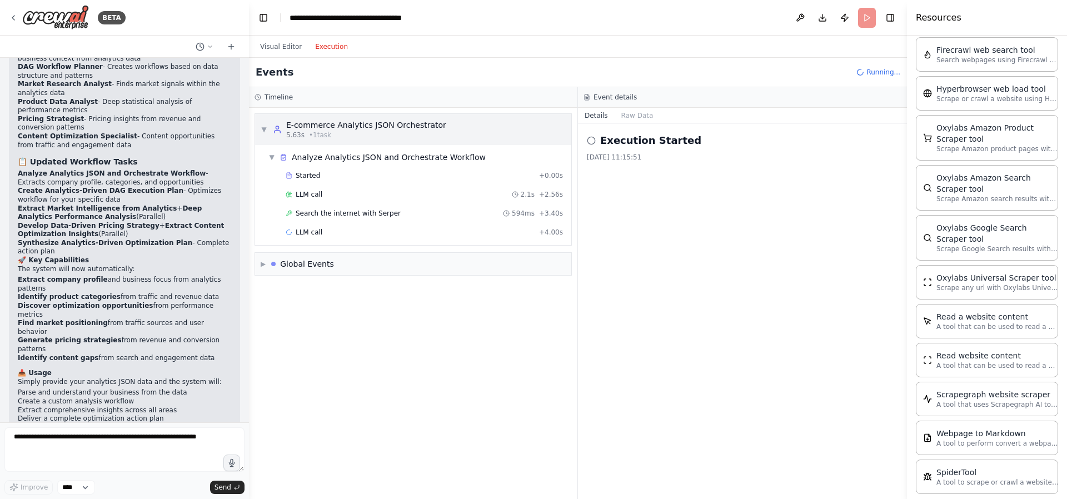
click at [326, 129] on div "E-commerce Analytics JSON Orchestrator" at bounding box center [366, 124] width 160 height 11
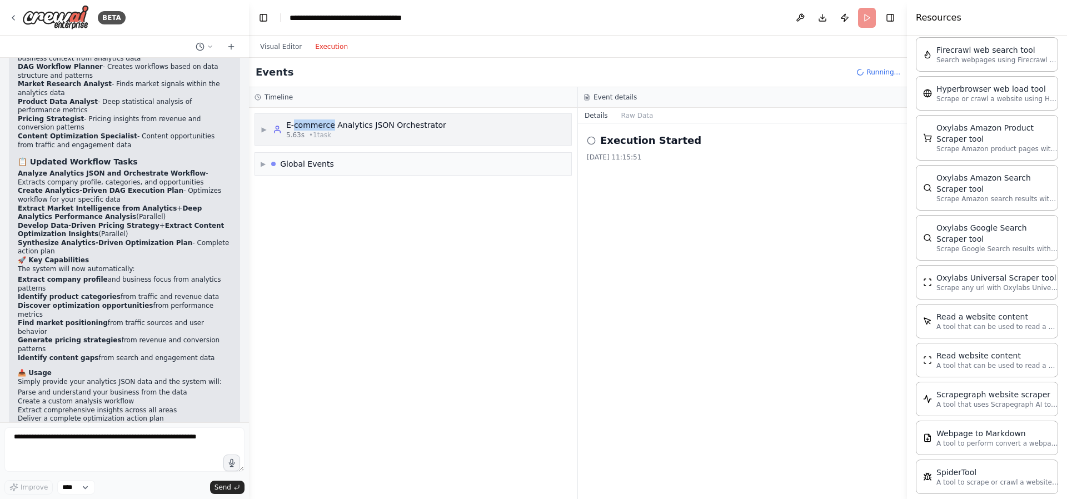
click at [326, 129] on div "E-commerce Analytics JSON Orchestrator" at bounding box center [366, 124] width 160 height 11
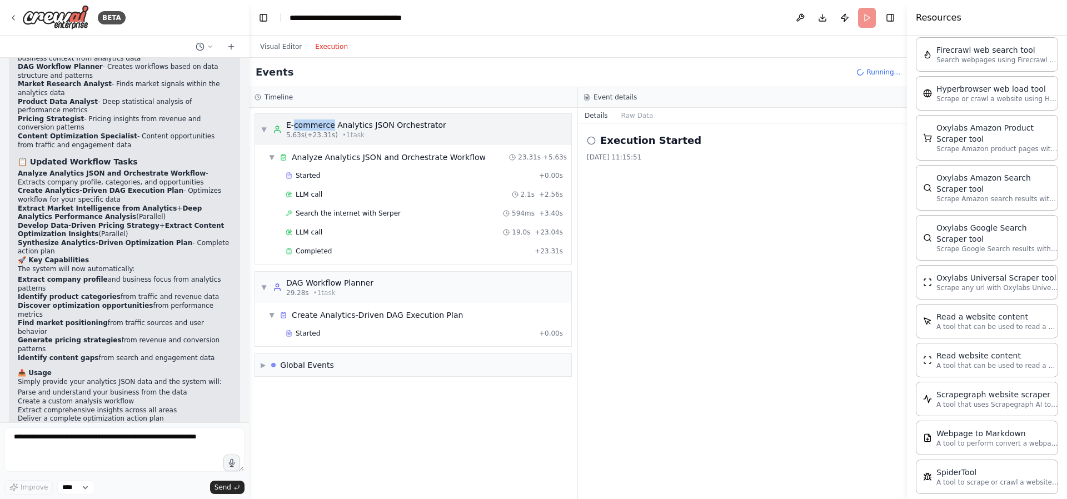
click at [326, 129] on div "E-commerce Analytics JSON Orchestrator" at bounding box center [366, 124] width 160 height 11
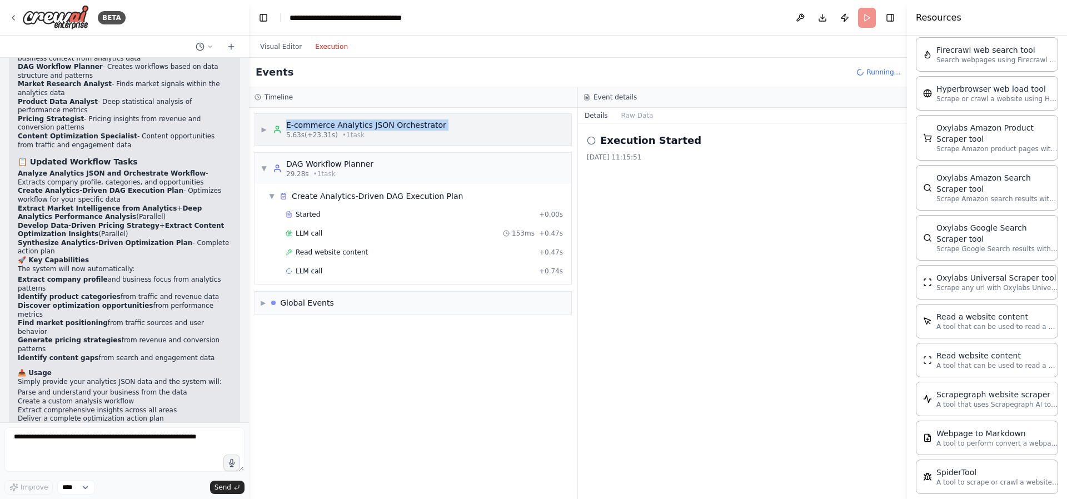
click at [326, 129] on div "E-commerce Analytics JSON Orchestrator" at bounding box center [366, 124] width 160 height 11
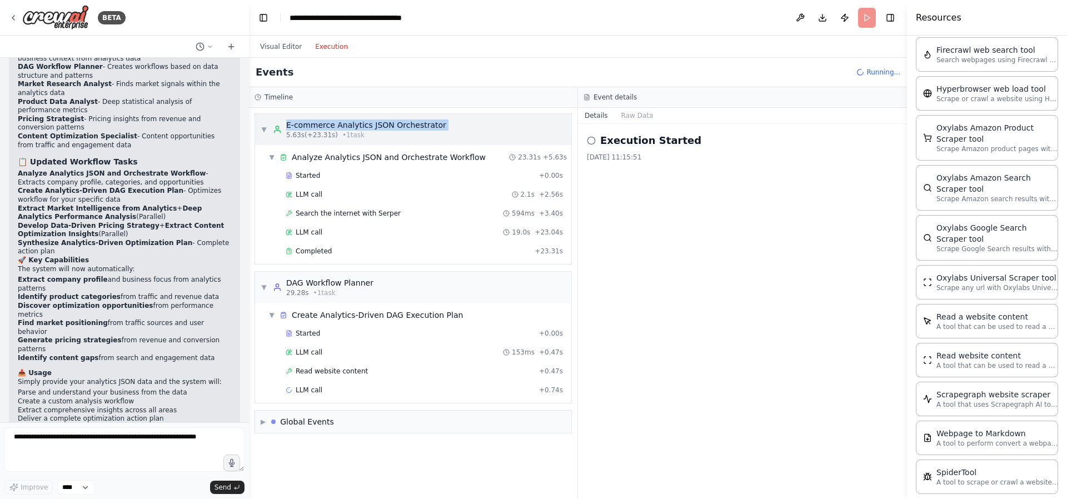
click at [326, 129] on div "E-commerce Analytics JSON Orchestrator" at bounding box center [366, 124] width 160 height 11
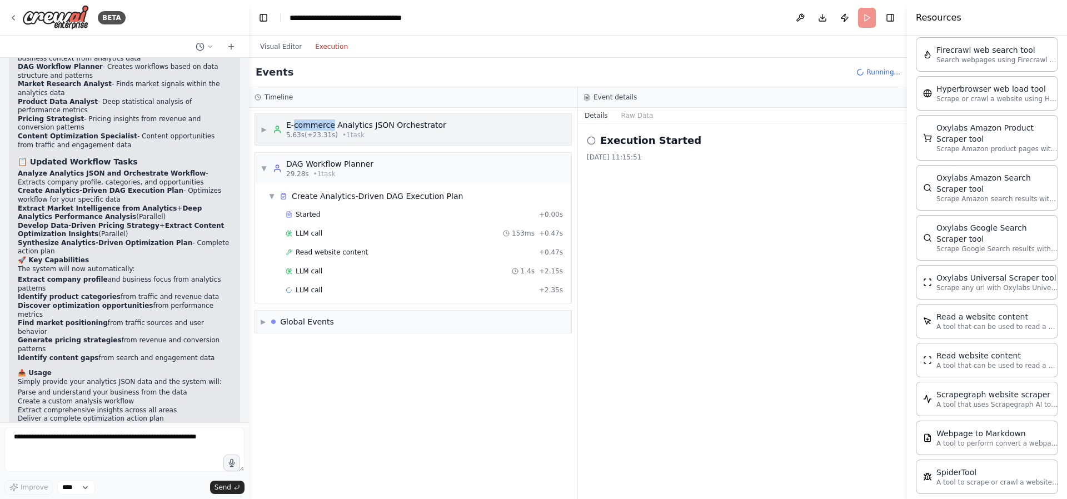
click at [326, 129] on div "E-commerce Analytics JSON Orchestrator" at bounding box center [366, 124] width 160 height 11
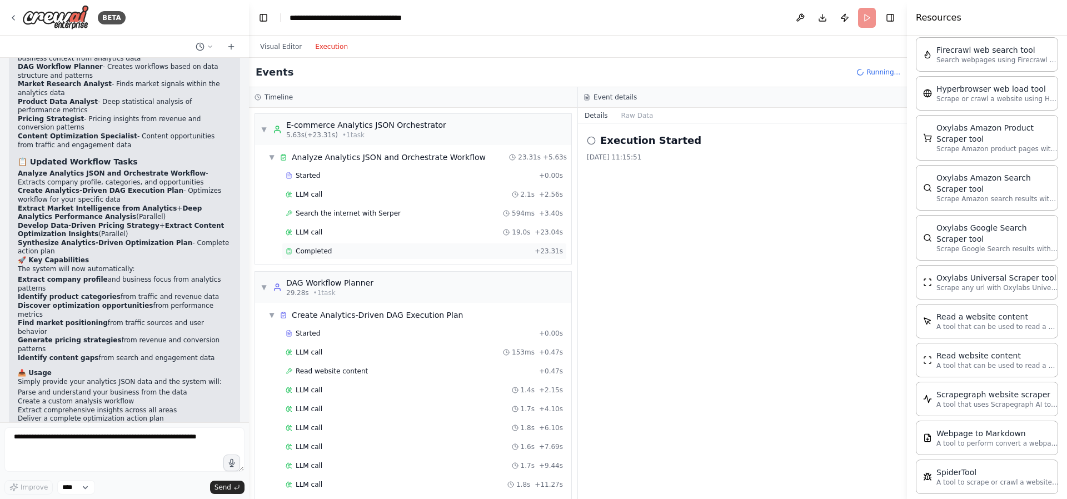
click at [357, 244] on div "Completed + 23.31s" at bounding box center [424, 251] width 285 height 17
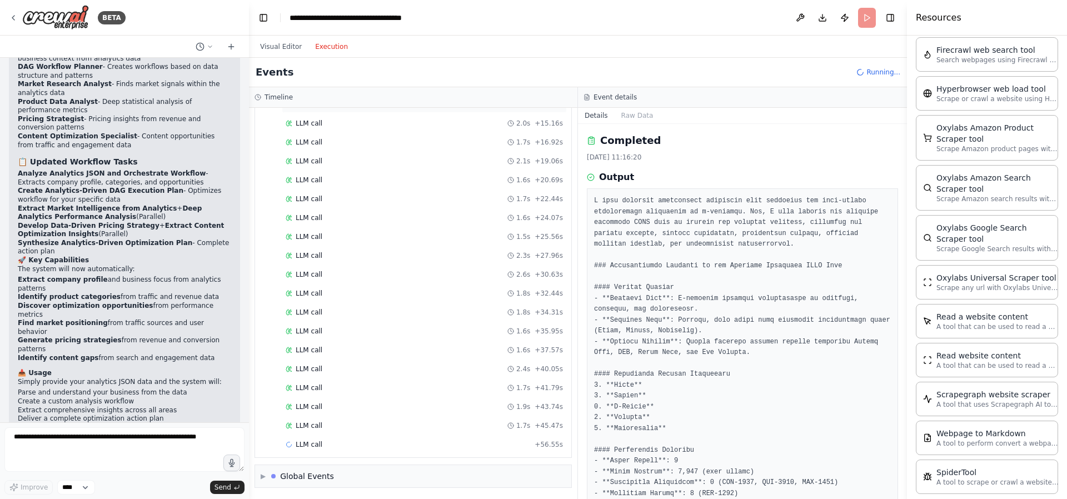
scroll to position [400, 0]
click at [417, 273] on div "LLM call 2.6s + 30.63s" at bounding box center [424, 273] width 277 height 9
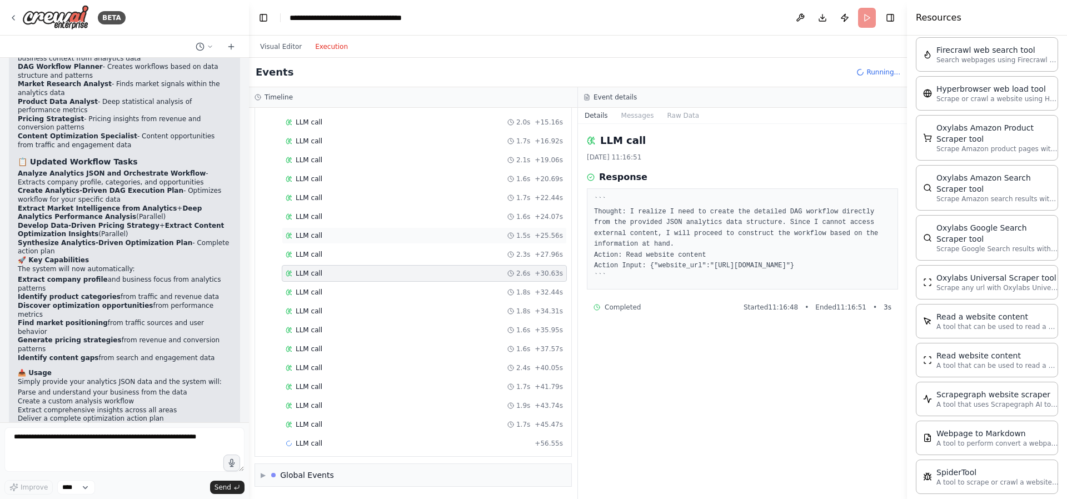
click at [448, 231] on div "LLM call 1.5s + 25.56s" at bounding box center [424, 235] width 285 height 17
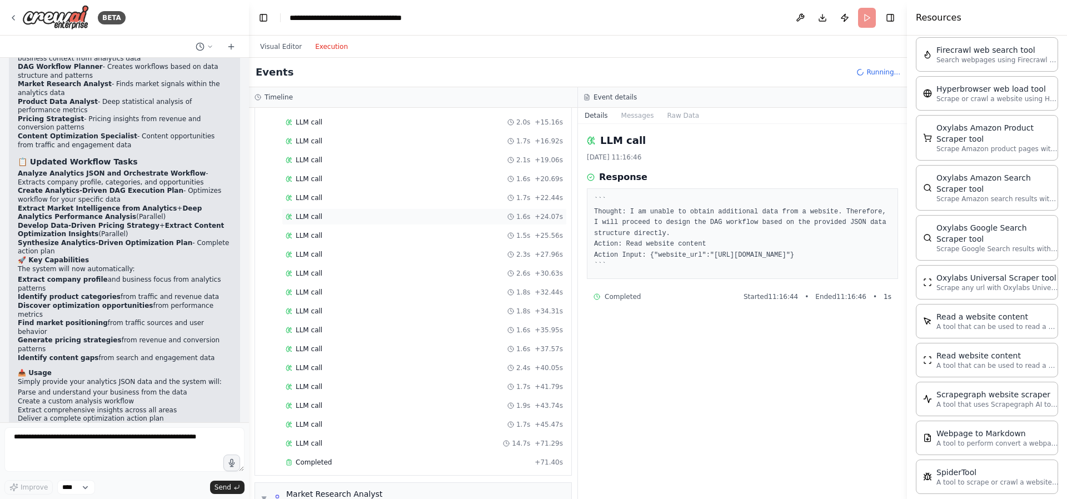
click at [422, 211] on div "LLM call 1.6s + 24.07s" at bounding box center [424, 216] width 285 height 17
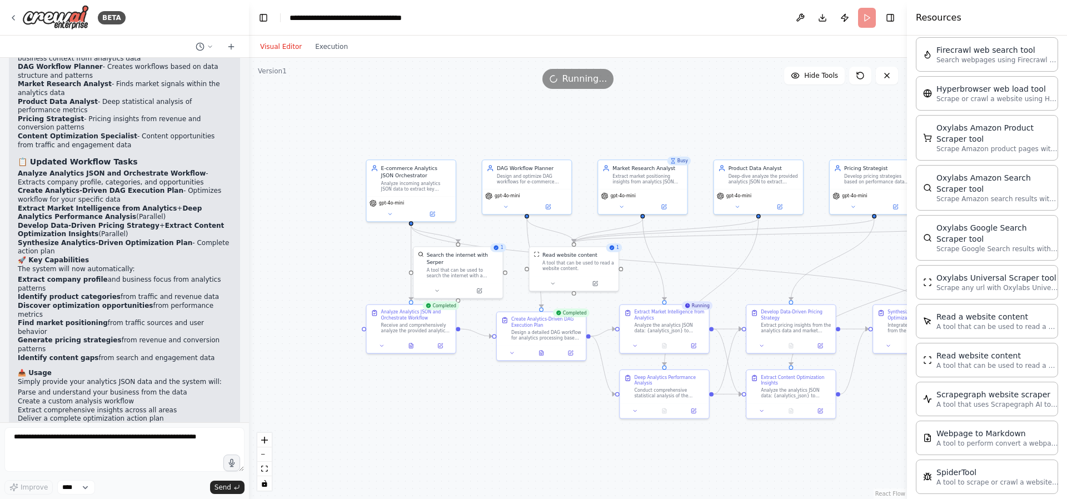
click at [291, 51] on button "Visual Editor" at bounding box center [280, 46] width 55 height 13
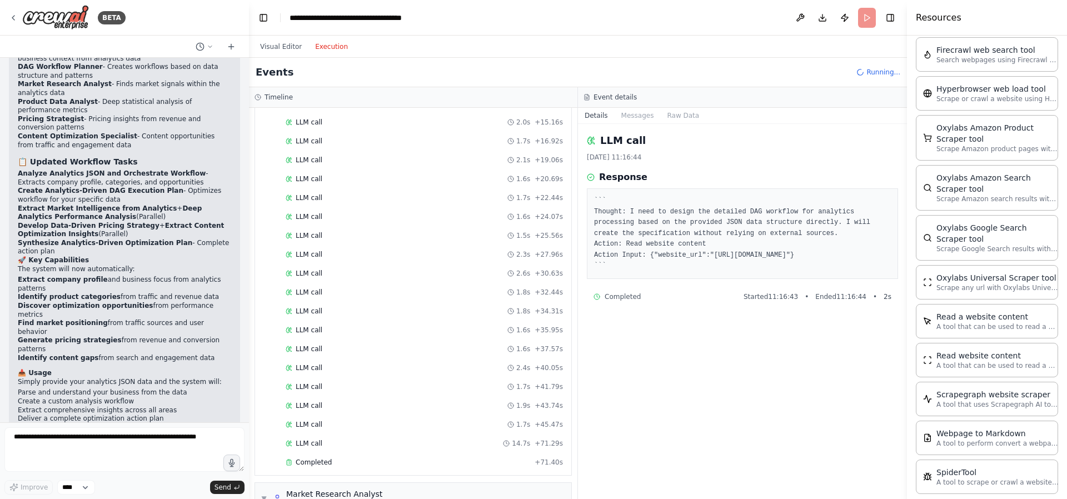
click at [320, 41] on button "Execution" at bounding box center [331, 46] width 46 height 13
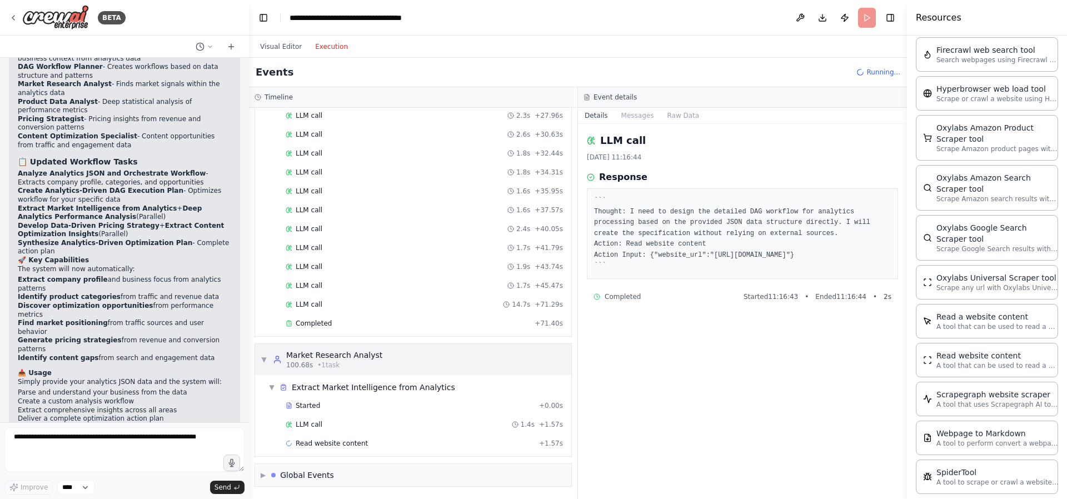
scroll to position [35, 0]
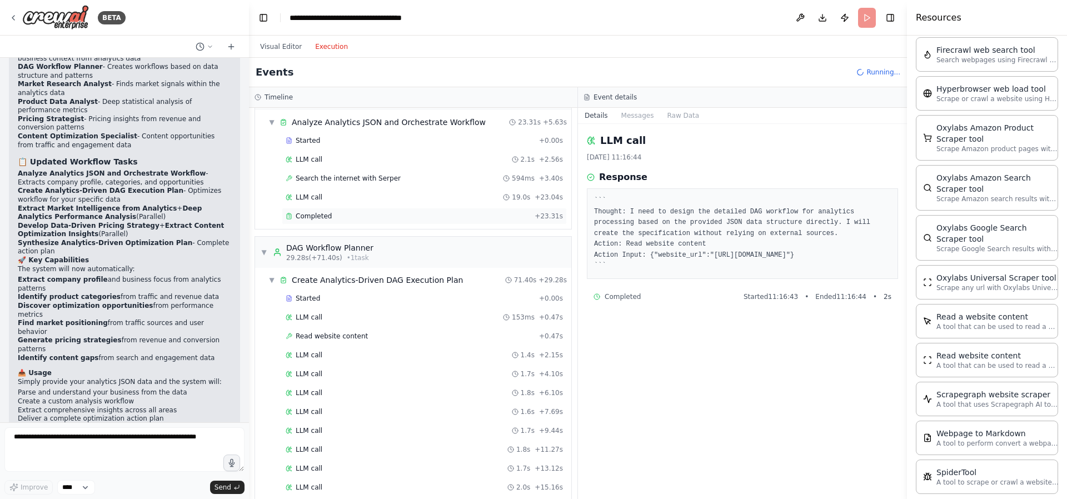
click at [347, 208] on div "Completed + 23.31s" at bounding box center [424, 216] width 285 height 17
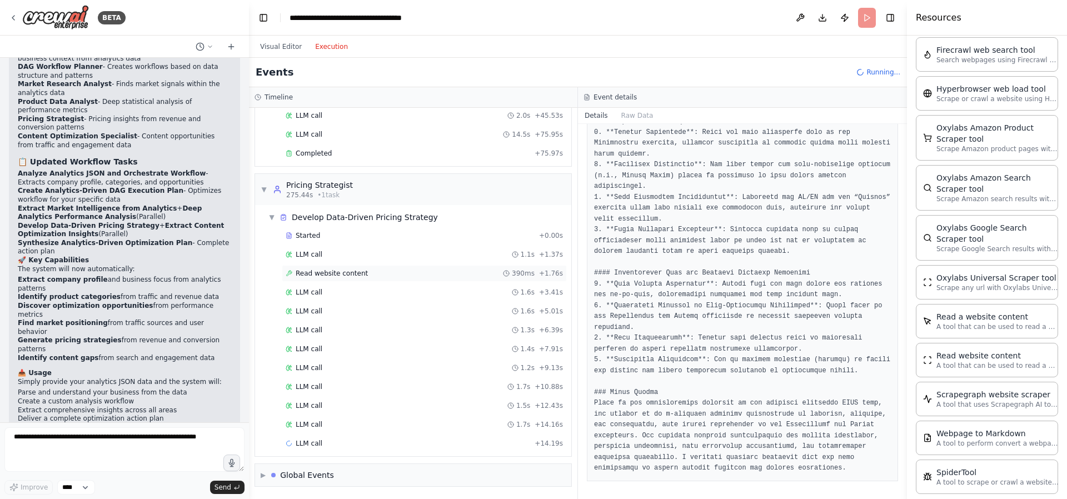
scroll to position [1657, 0]
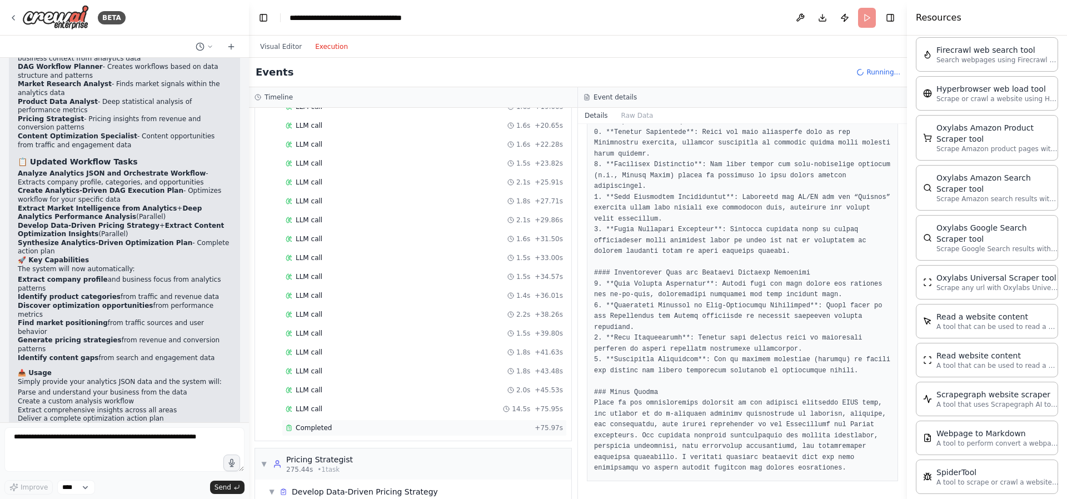
click at [335, 430] on div "Completed" at bounding box center [408, 427] width 244 height 9
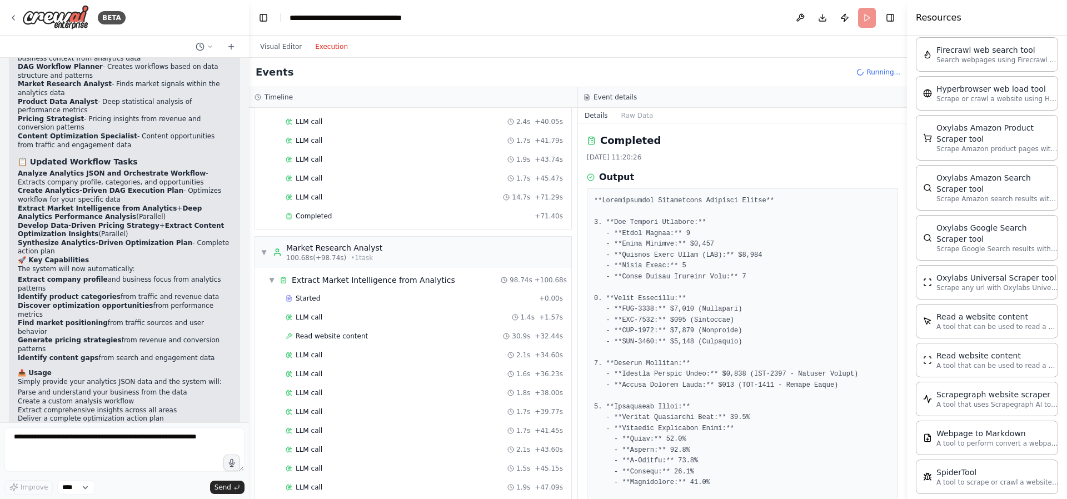
scroll to position [653, 0]
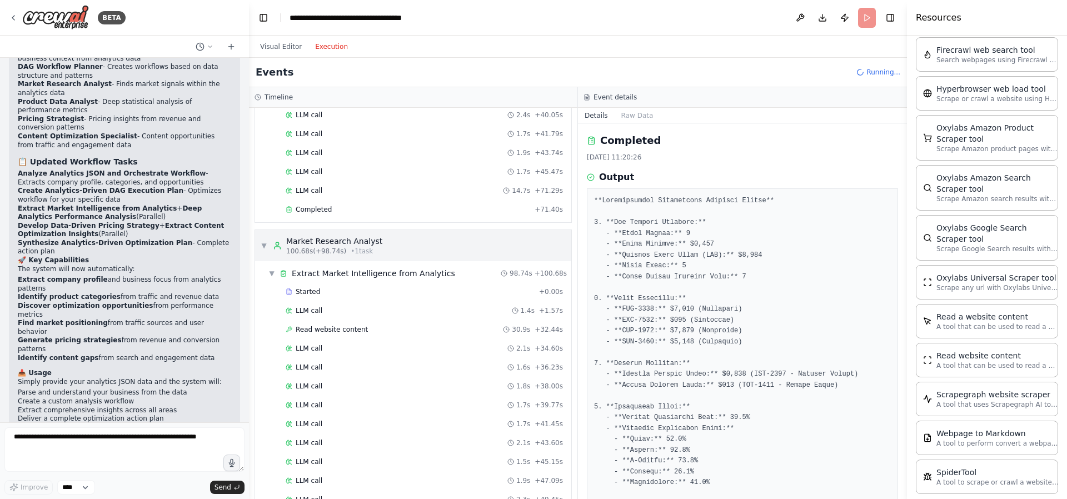
click at [267, 242] on span "▼" at bounding box center [264, 245] width 7 height 9
click at [263, 245] on span "▼" at bounding box center [264, 245] width 7 height 9
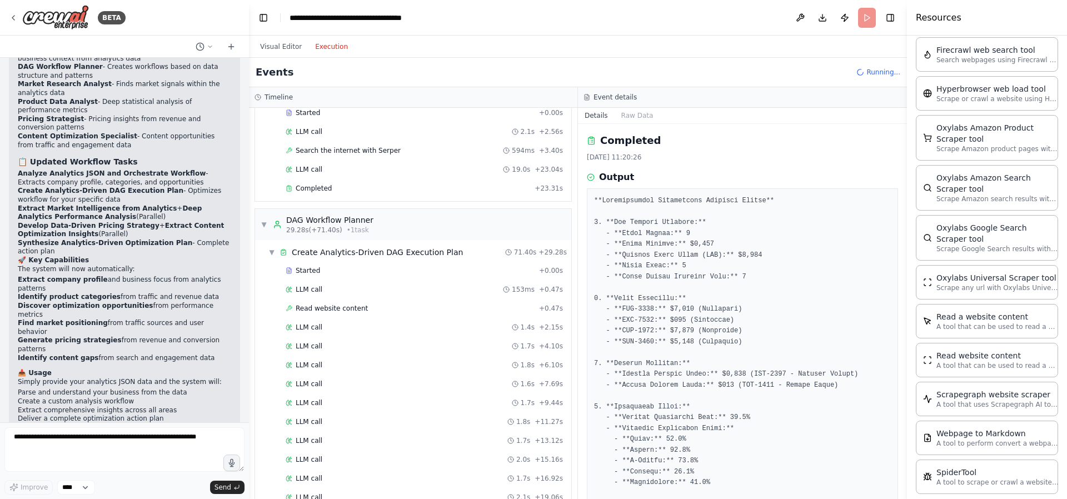
scroll to position [0, 0]
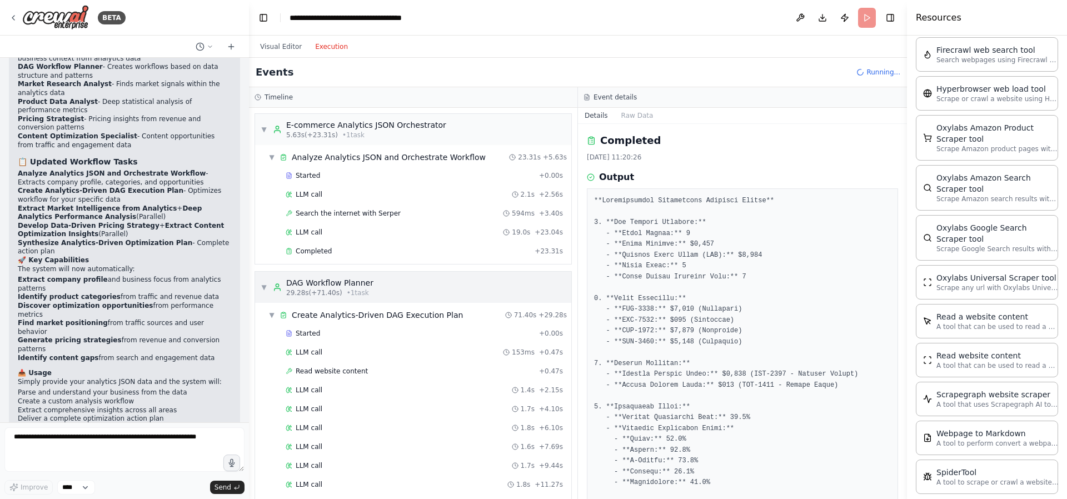
click at [269, 287] on div "▼ DAG Workflow Planner 29.28s (+71.40s) • 1 task" at bounding box center [317, 287] width 113 height 20
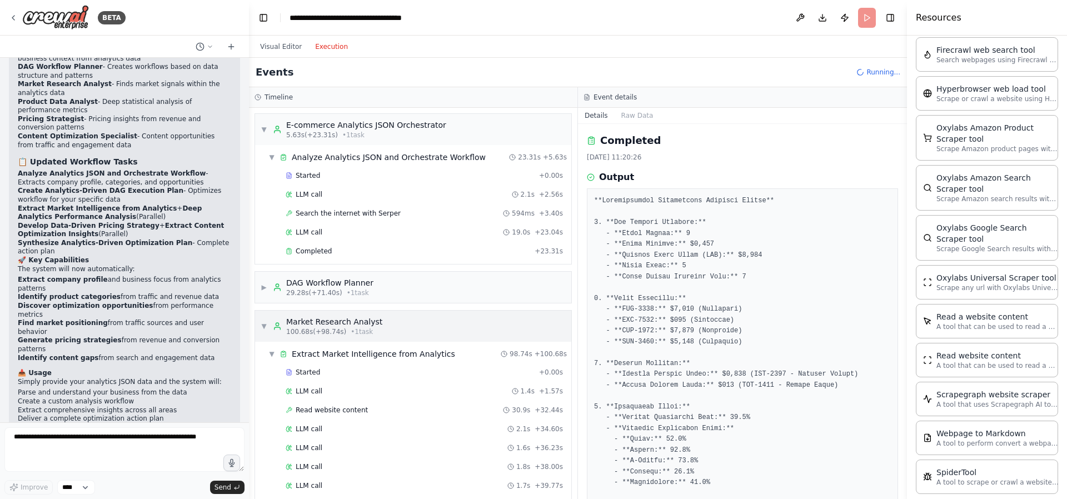
click at [264, 322] on div "▼ E-commerce Analytics JSON Orchestrator 5.63s (+23.31s) • 1 task ▼ Analyze Ana…" at bounding box center [413, 303] width 328 height 391
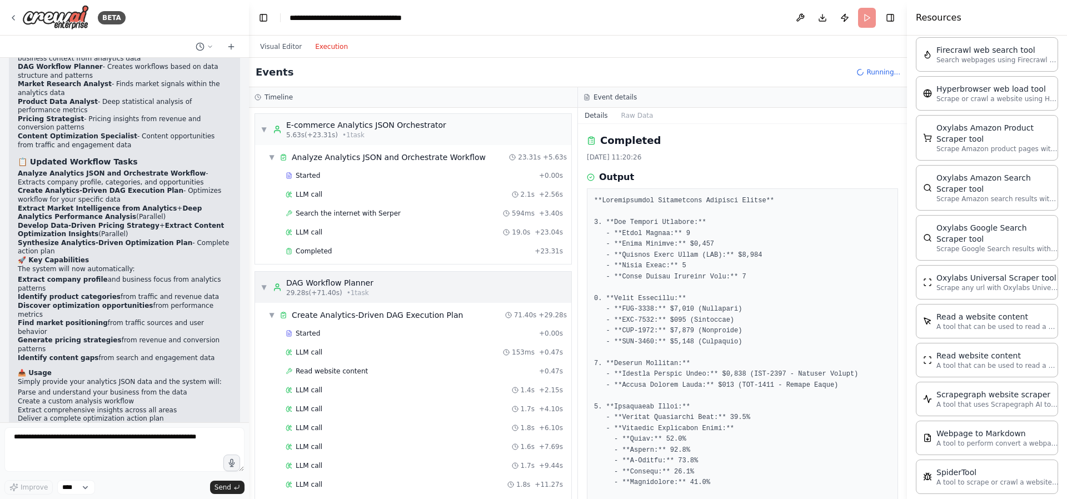
click at [263, 285] on span "▼" at bounding box center [264, 287] width 7 height 9
click at [266, 128] on span "▼" at bounding box center [264, 129] width 7 height 9
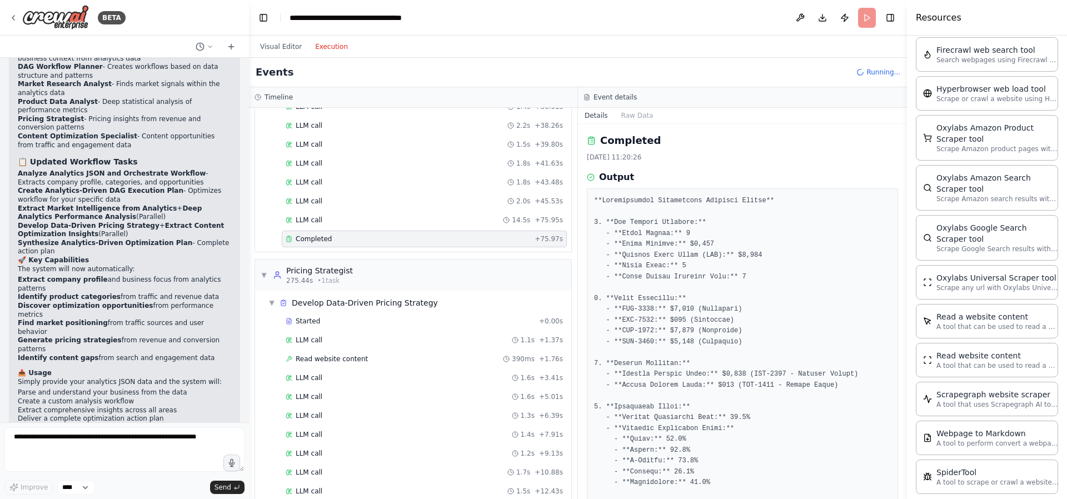
scroll to position [1844, 0]
click at [373, 234] on div "Completed + 75.97s" at bounding box center [424, 240] width 285 height 17
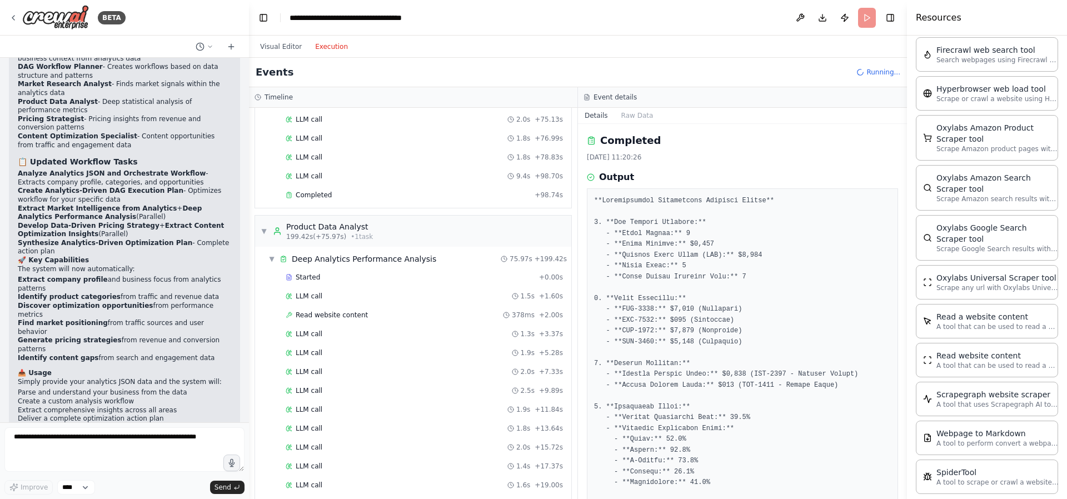
scroll to position [1277, 0]
click at [381, 199] on div "Completed" at bounding box center [408, 196] width 244 height 9
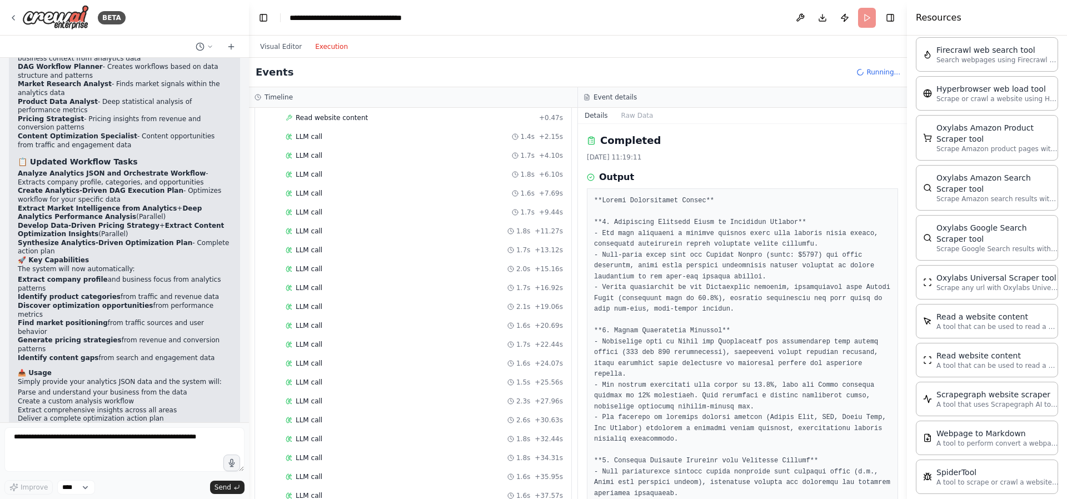
scroll to position [0, 0]
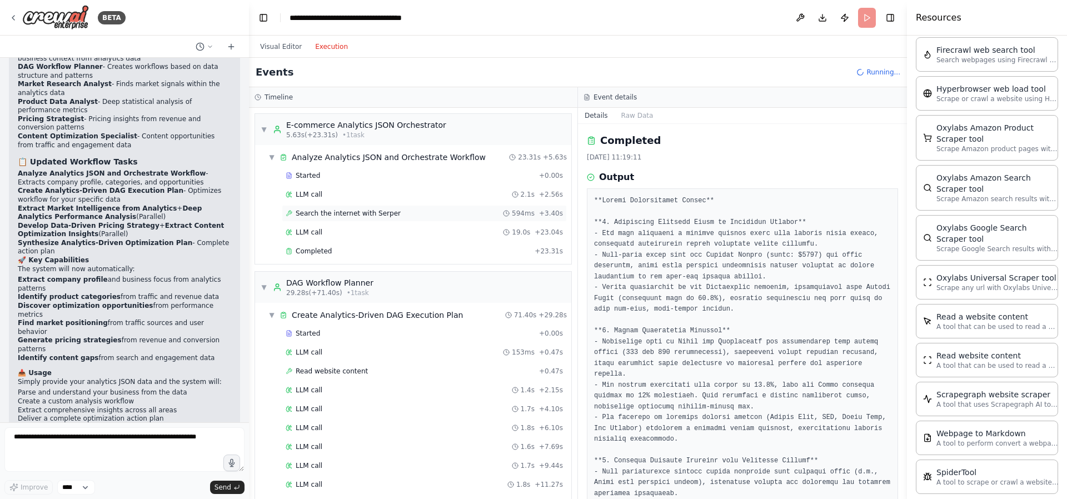
click at [374, 218] on div "Search the internet with Serper 594ms + 3.40s" at bounding box center [424, 213] width 285 height 17
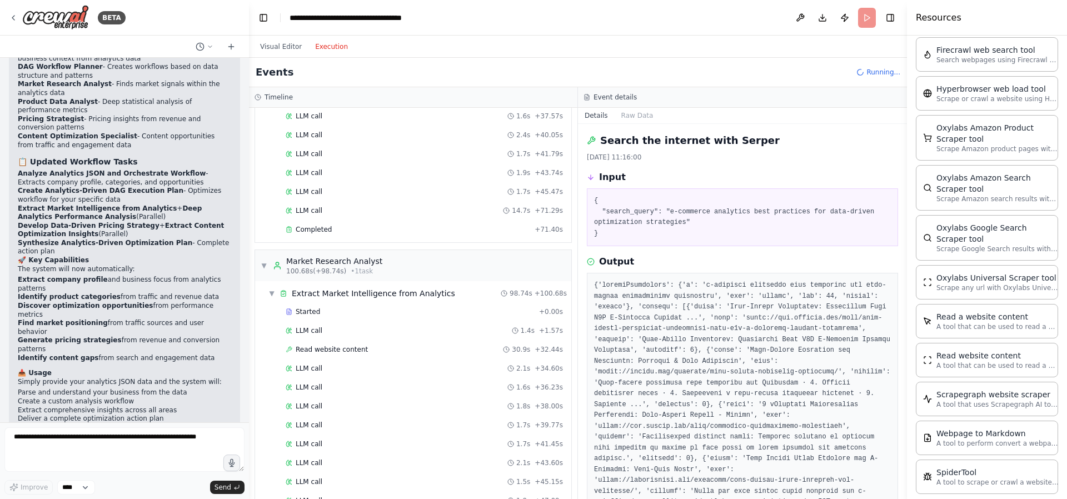
scroll to position [735, 0]
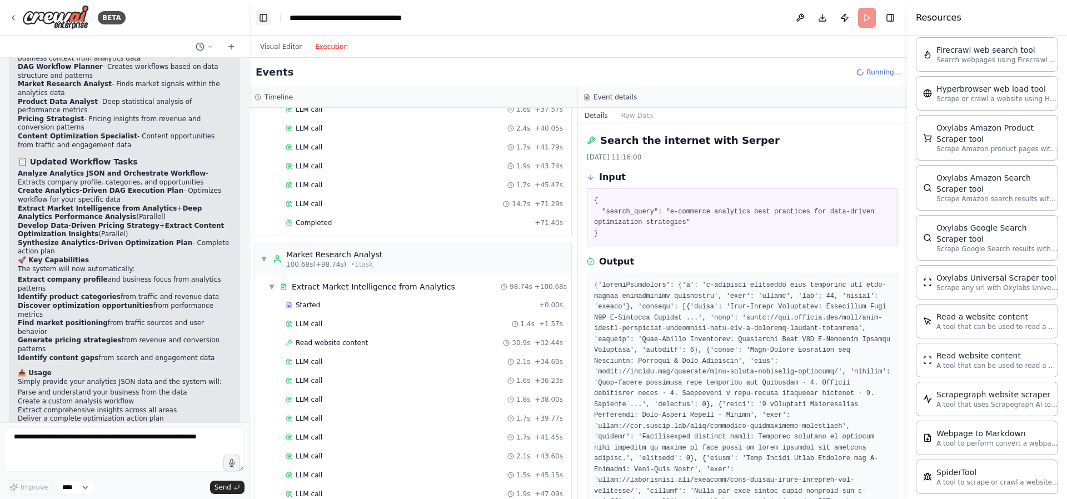
click at [258, 19] on button "Toggle Left Sidebar" at bounding box center [264, 18] width 16 height 16
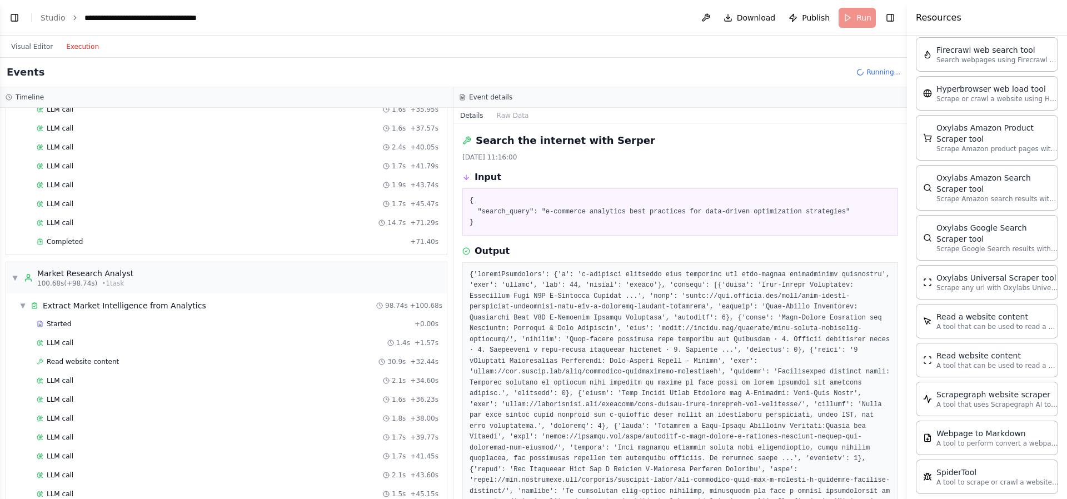
scroll to position [754, 0]
